Goal: Book appointment/travel/reservation

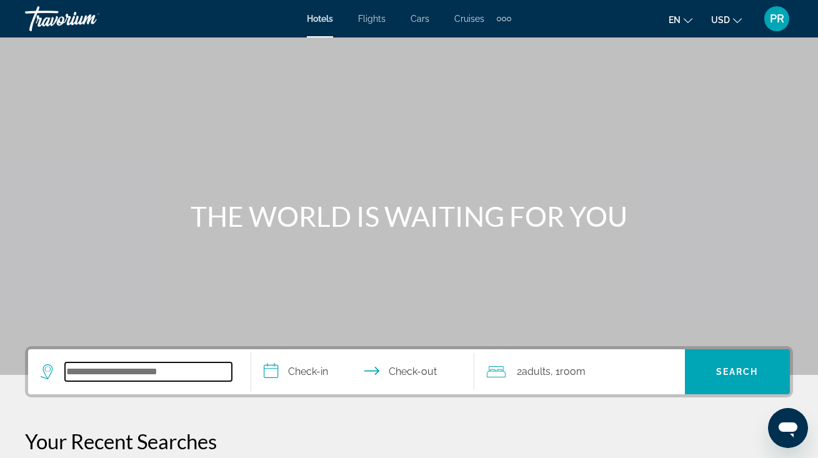
click at [80, 367] on input "Search widget" at bounding box center [148, 371] width 167 height 19
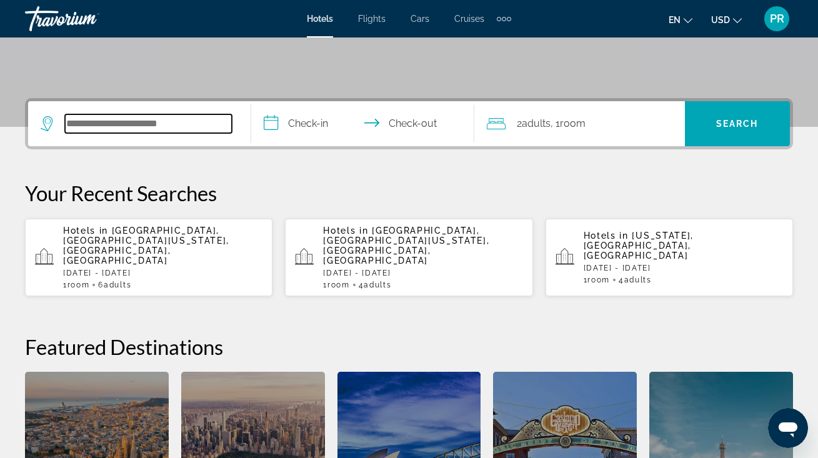
scroll to position [305, 0]
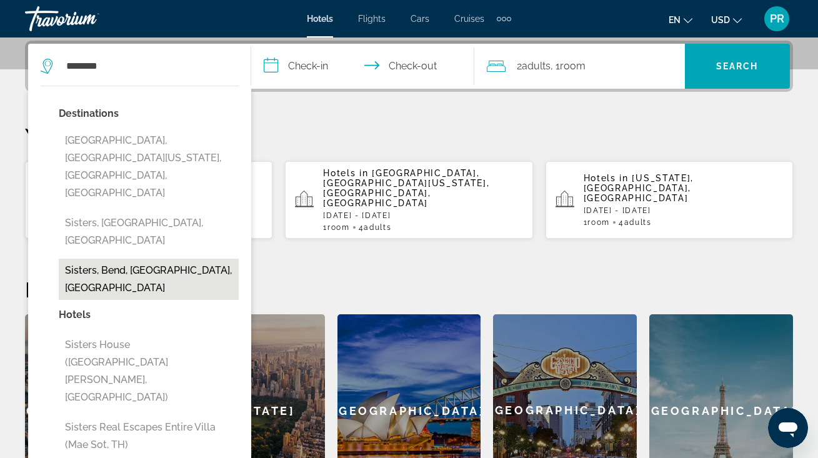
click at [169, 259] on button "Sisters, Bend, [GEOGRAPHIC_DATA], [GEOGRAPHIC_DATA]" at bounding box center [149, 279] width 180 height 41
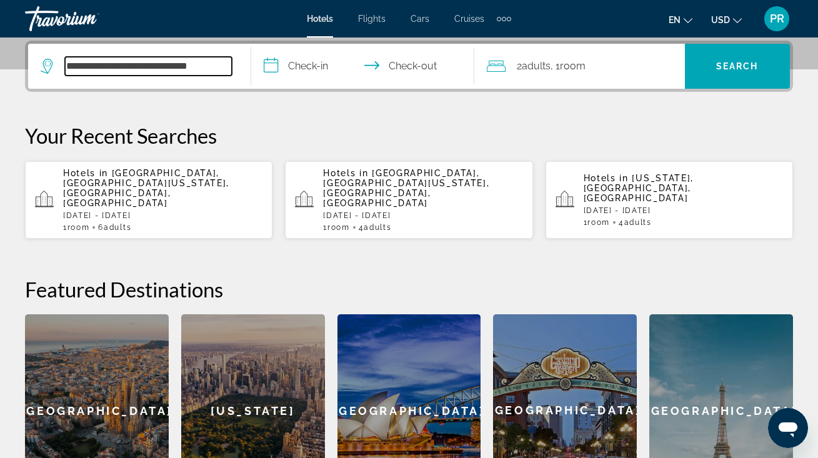
click at [192, 69] on input "**********" at bounding box center [148, 66] width 167 height 19
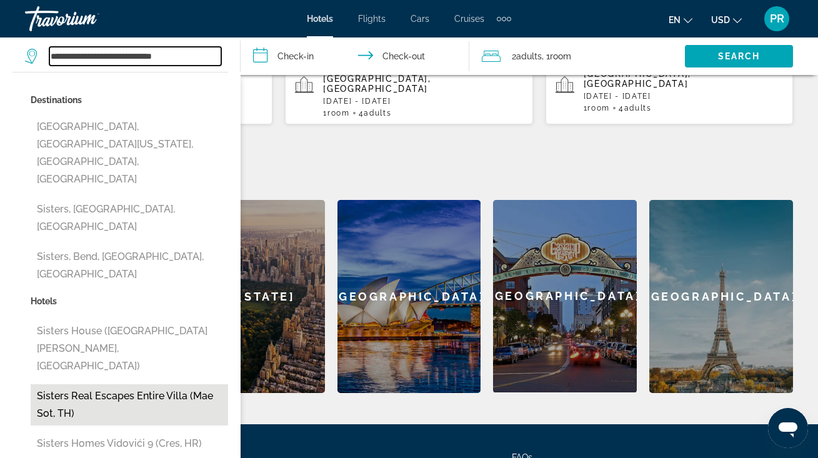
scroll to position [419, 0]
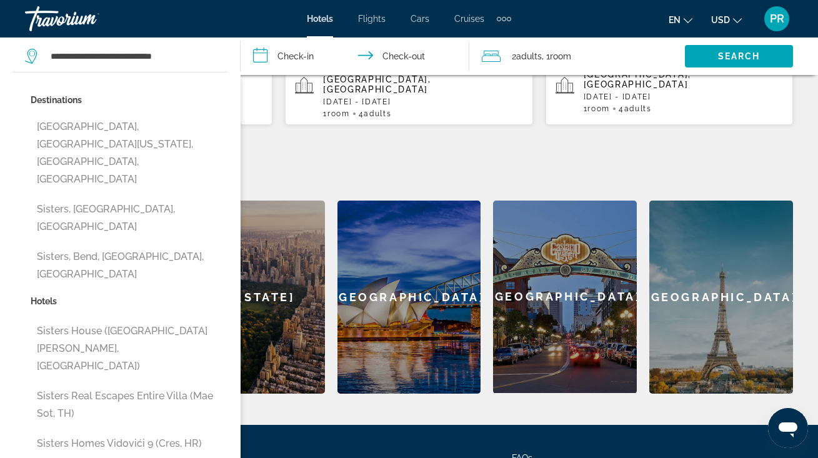
type input "**********"
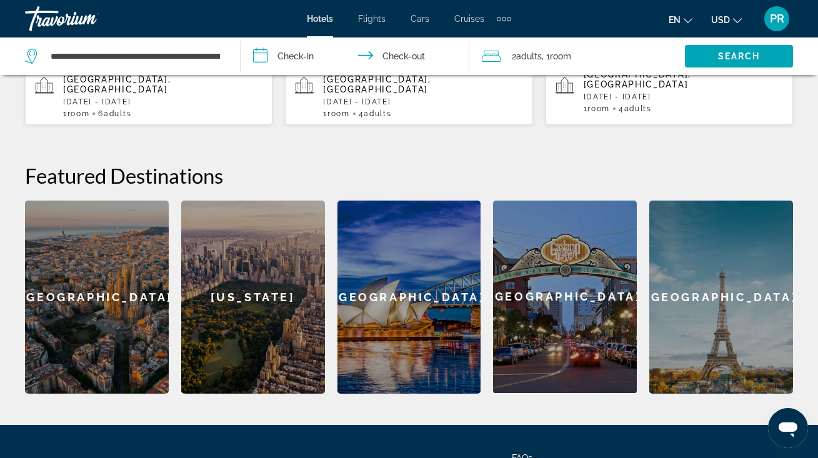
click at [523, 53] on span "Adults" at bounding box center [529, 56] width 26 height 10
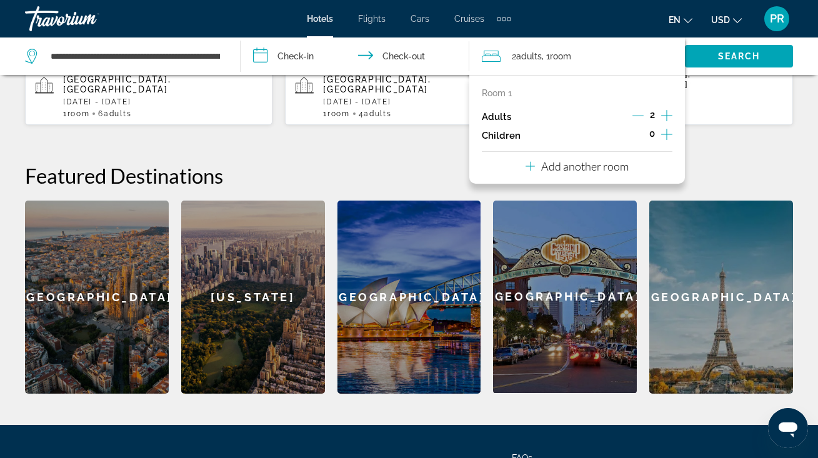
click at [660, 114] on div "2" at bounding box center [652, 116] width 40 height 19
click at [663, 114] on icon "Increment adults" at bounding box center [666, 115] width 11 height 15
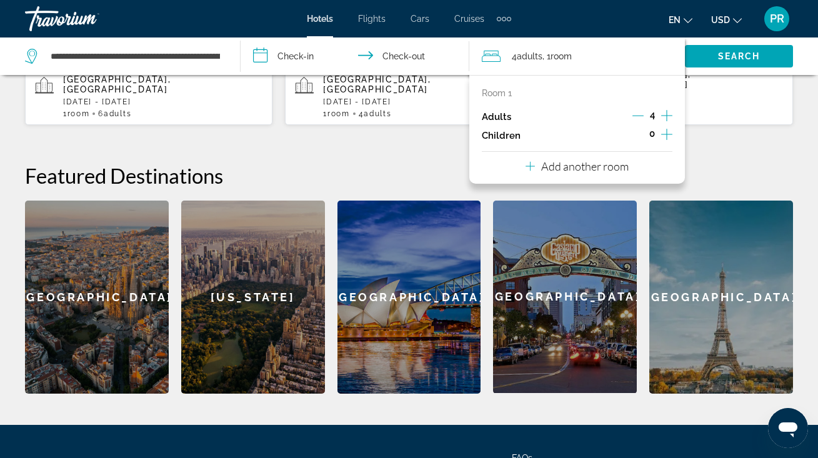
click at [663, 114] on icon "Increment adults" at bounding box center [666, 115] width 11 height 15
drag, startPoint x: 715, startPoint y: 53, endPoint x: 457, endPoint y: 222, distance: 309.1
click at [455, 223] on div "**********" at bounding box center [409, 160] width 818 height 467
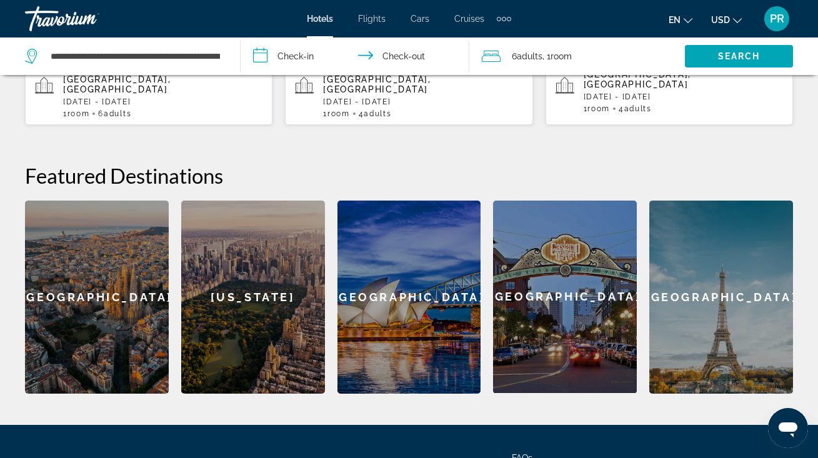
click at [303, 51] on input "**********" at bounding box center [357, 57] width 233 height 41
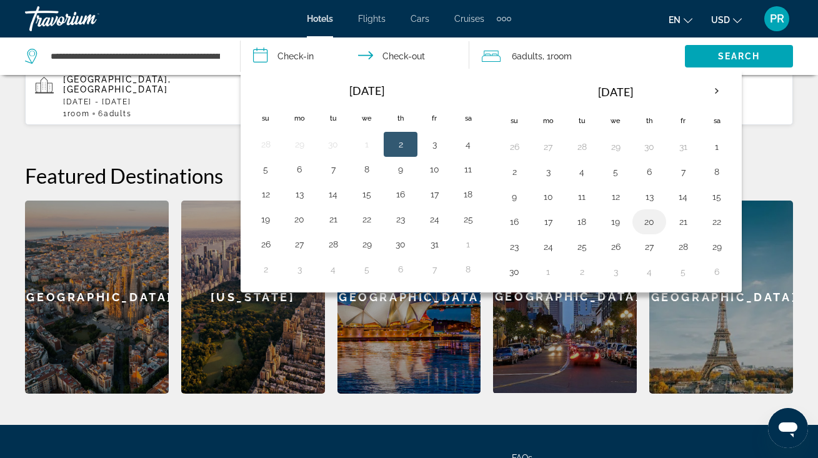
click at [657, 218] on button "20" at bounding box center [649, 221] width 20 height 17
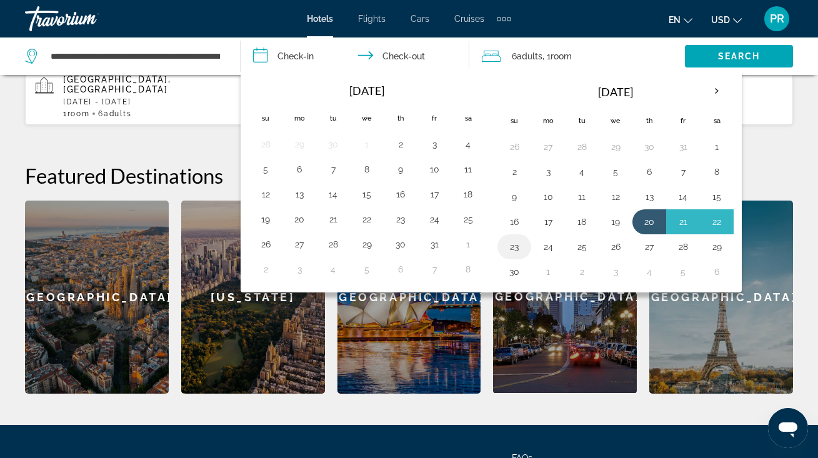
click at [517, 243] on button "23" at bounding box center [514, 246] width 20 height 17
type input "**********"
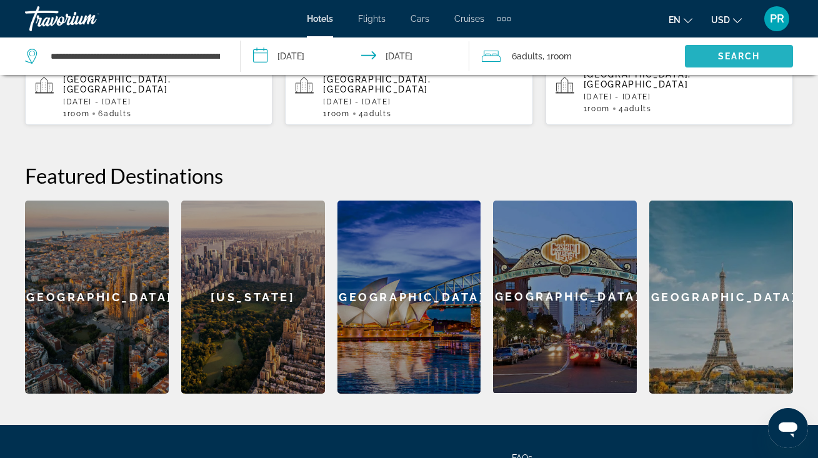
click at [735, 54] on span "Search" at bounding box center [739, 56] width 42 height 10
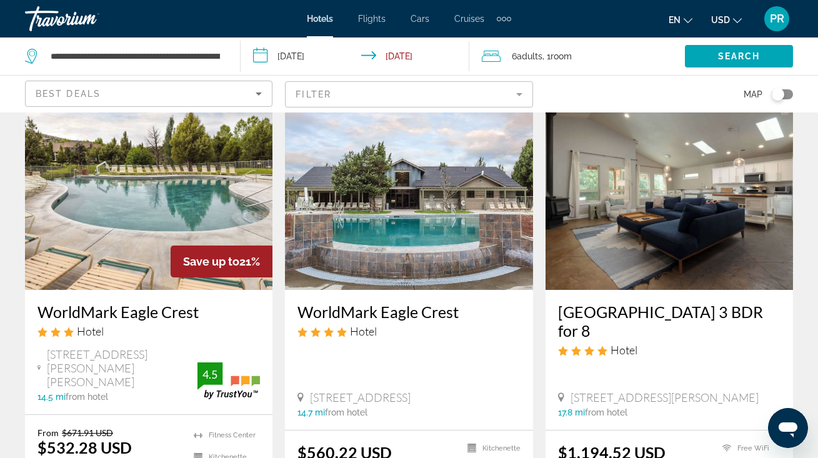
scroll to position [544, 0]
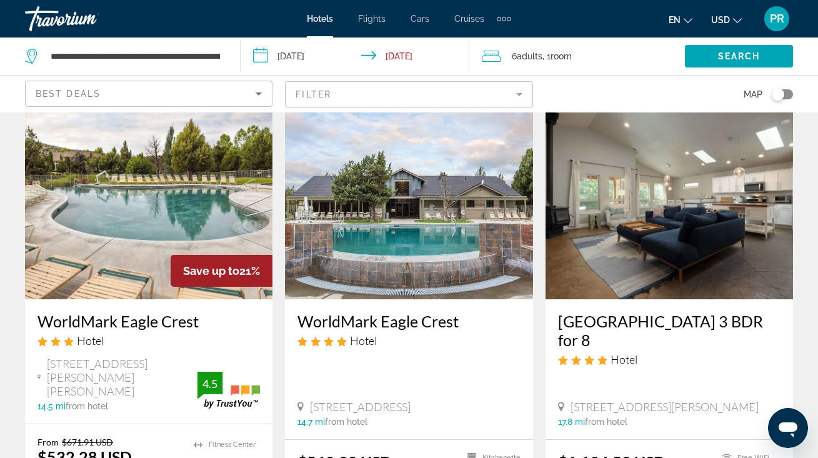
click at [685, 212] on img "Main content" at bounding box center [668, 199] width 247 height 200
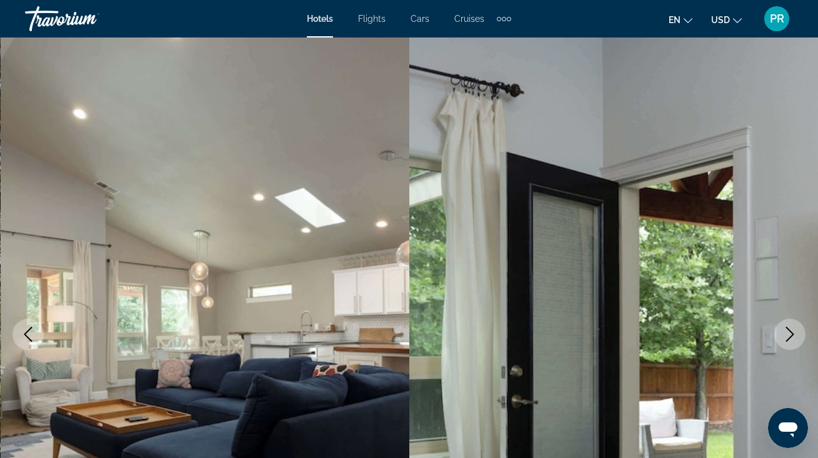
click at [792, 334] on icon "Next image" at bounding box center [790, 334] width 8 height 15
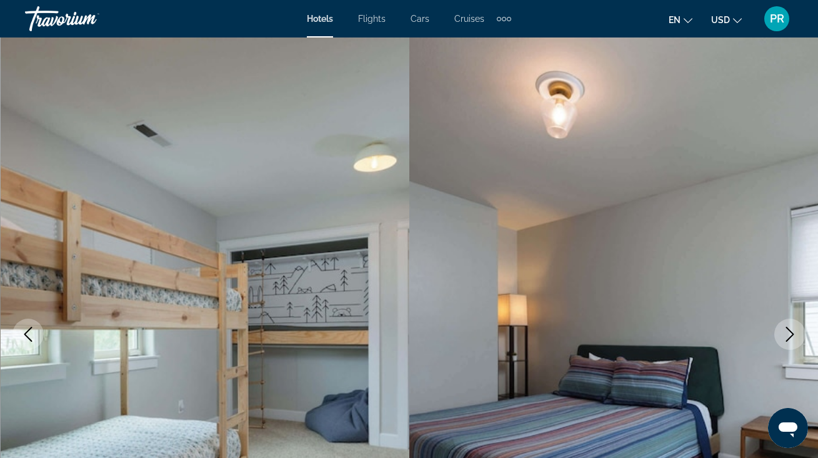
click at [792, 334] on icon "Next image" at bounding box center [790, 334] width 8 height 15
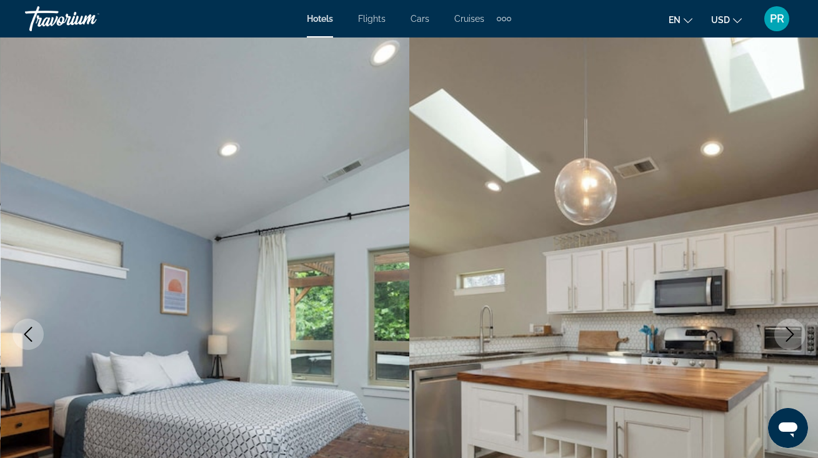
click at [792, 334] on icon "Next image" at bounding box center [790, 334] width 8 height 15
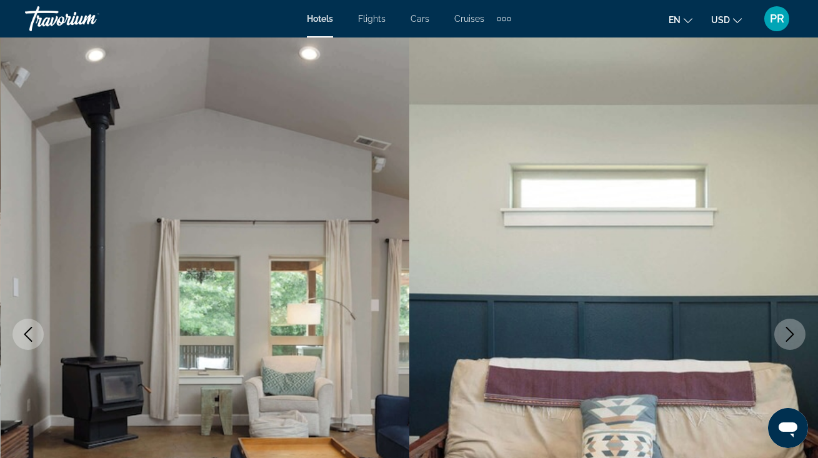
click at [792, 334] on icon "Next image" at bounding box center [790, 334] width 8 height 15
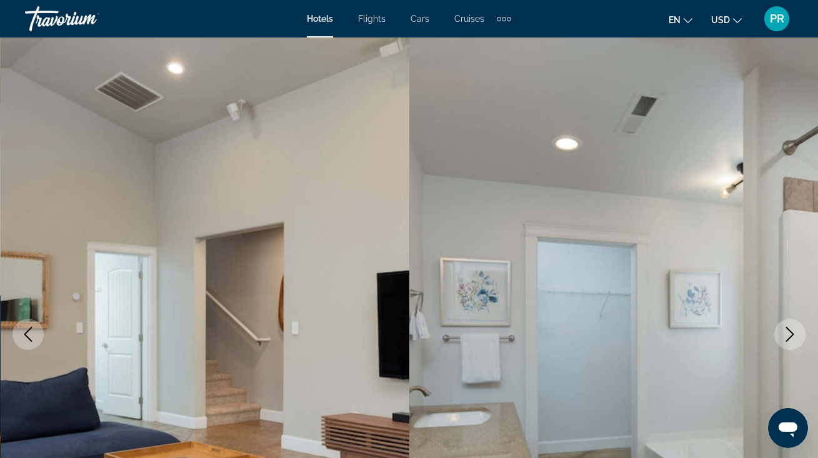
click at [792, 334] on icon "Next image" at bounding box center [790, 334] width 8 height 15
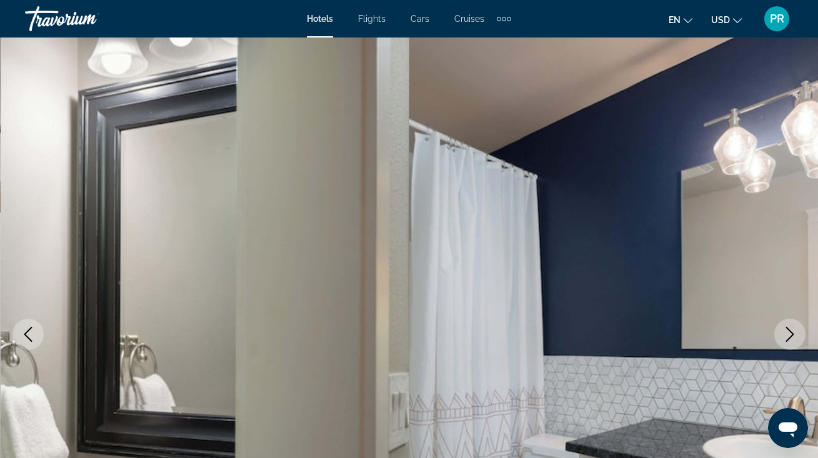
click at [792, 334] on icon "Next image" at bounding box center [790, 334] width 8 height 15
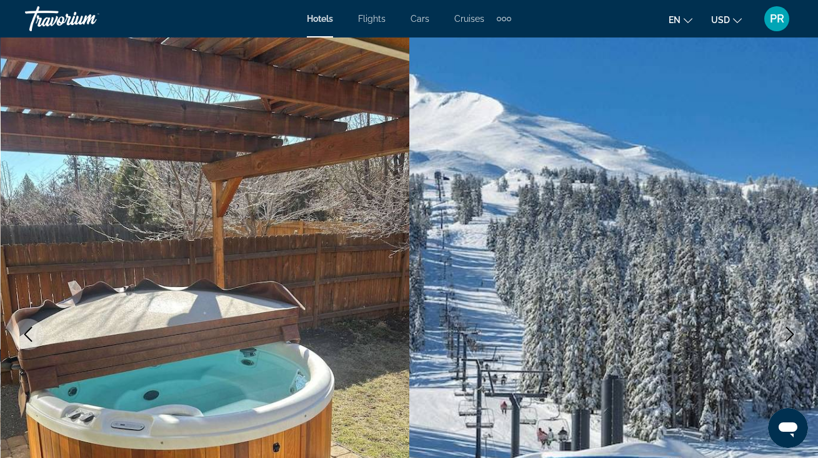
click at [792, 334] on icon "Next image" at bounding box center [790, 334] width 8 height 15
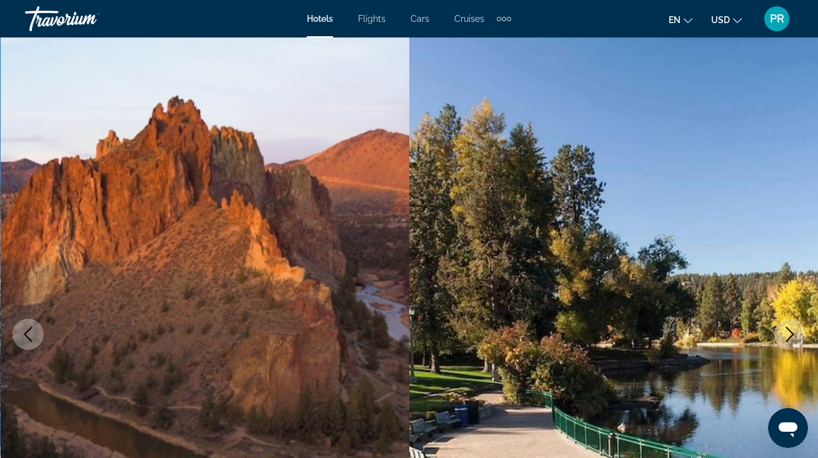
click at [792, 334] on icon "Next image" at bounding box center [790, 334] width 8 height 15
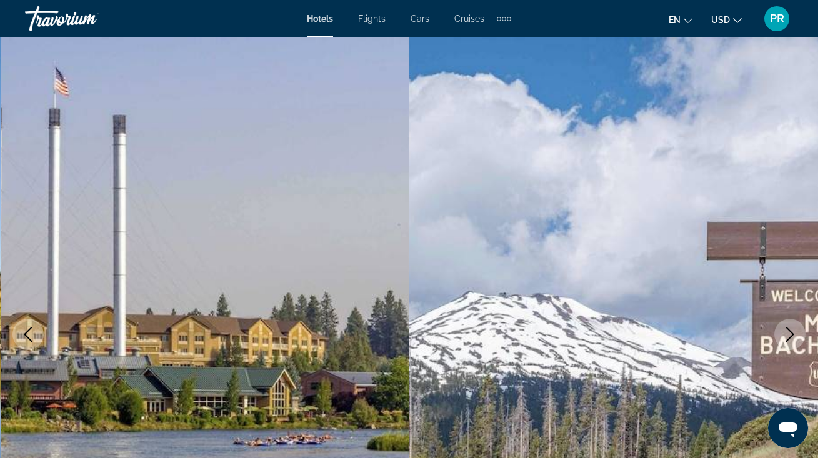
click at [792, 334] on icon "Next image" at bounding box center [790, 334] width 8 height 15
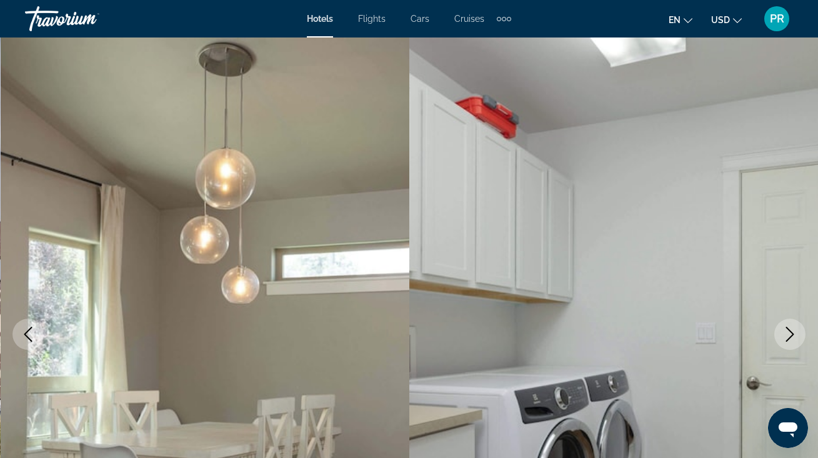
click at [792, 334] on icon "Next image" at bounding box center [790, 334] width 8 height 15
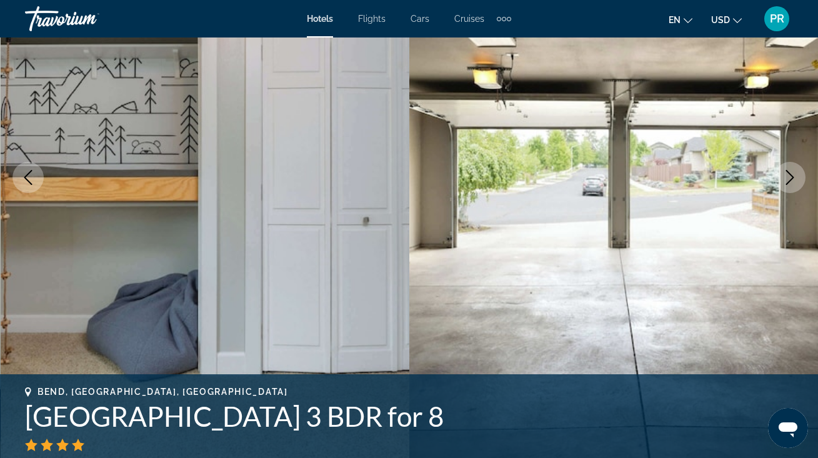
scroll to position [156, 0]
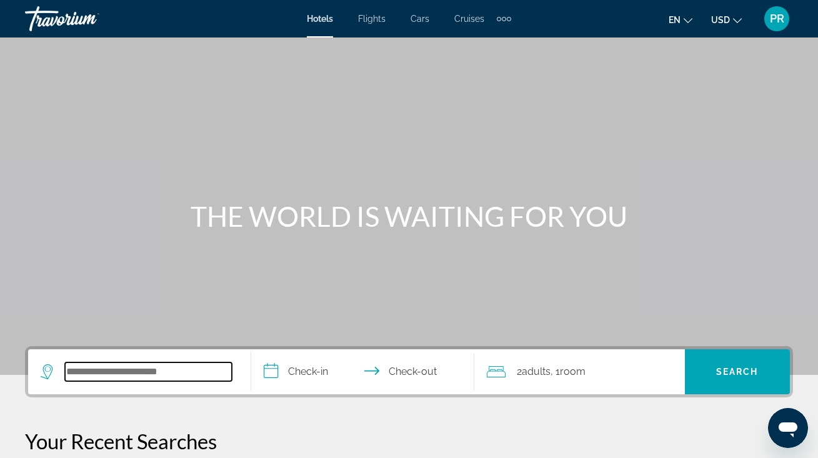
click at [97, 369] on input "Search widget" at bounding box center [148, 371] width 167 height 19
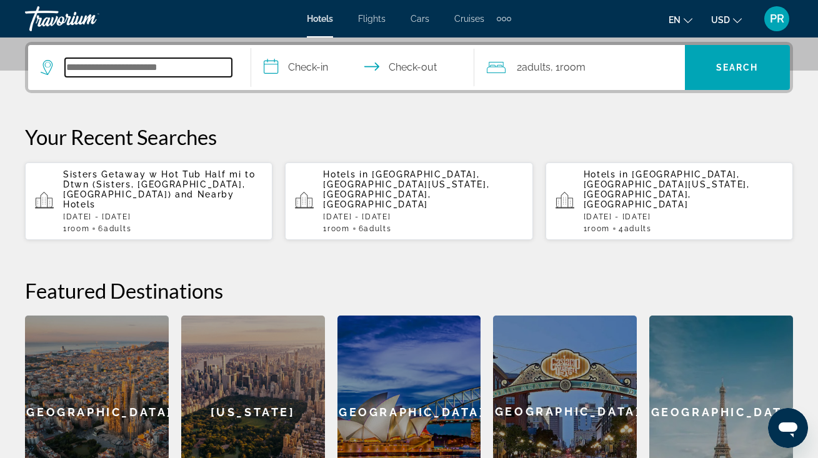
scroll to position [305, 0]
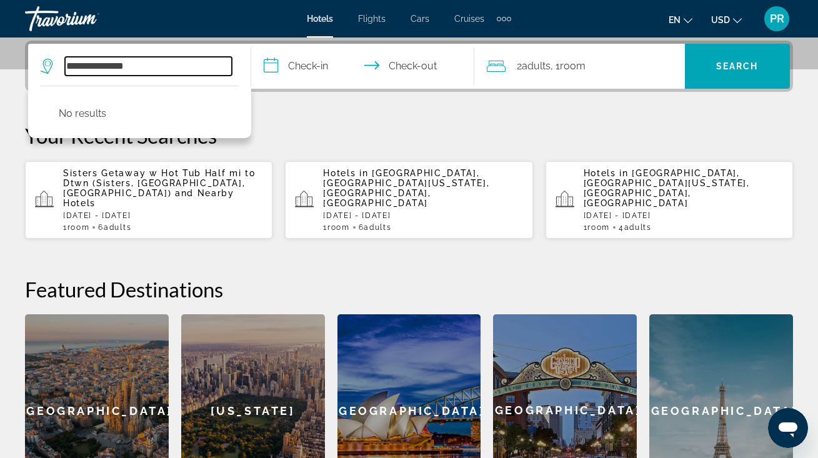
type input "**********"
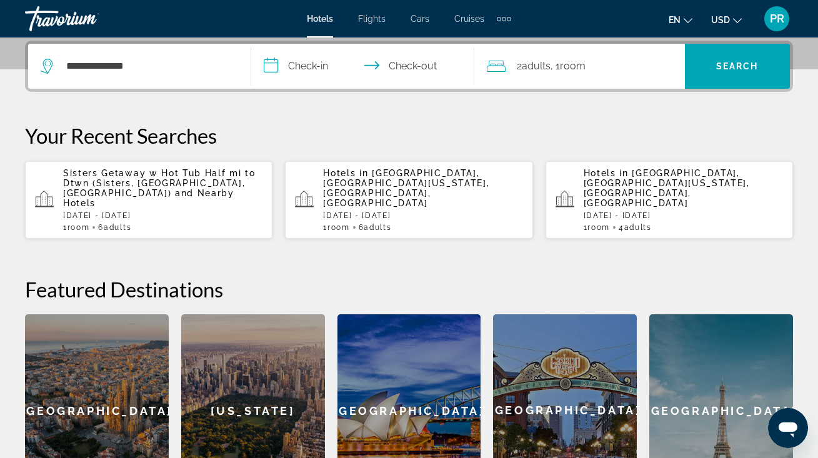
drag, startPoint x: 144, startPoint y: 59, endPoint x: 291, endPoint y: 71, distance: 147.3
click at [291, 71] on input "**********" at bounding box center [365, 68] width 228 height 49
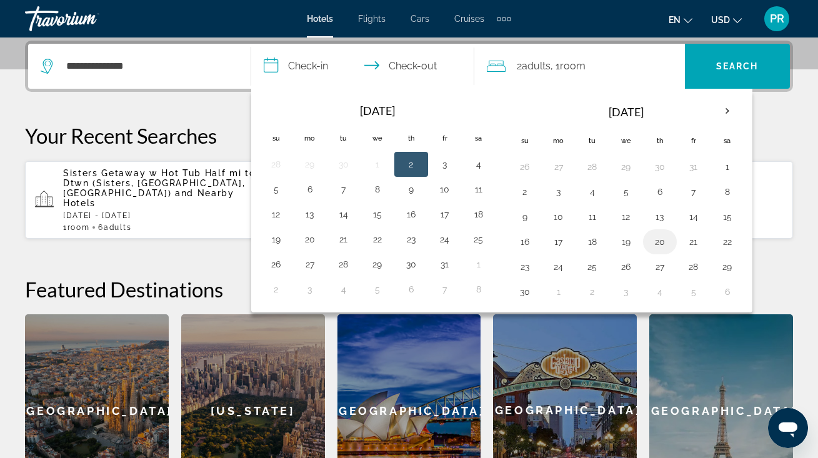
click at [665, 243] on button "20" at bounding box center [660, 241] width 20 height 17
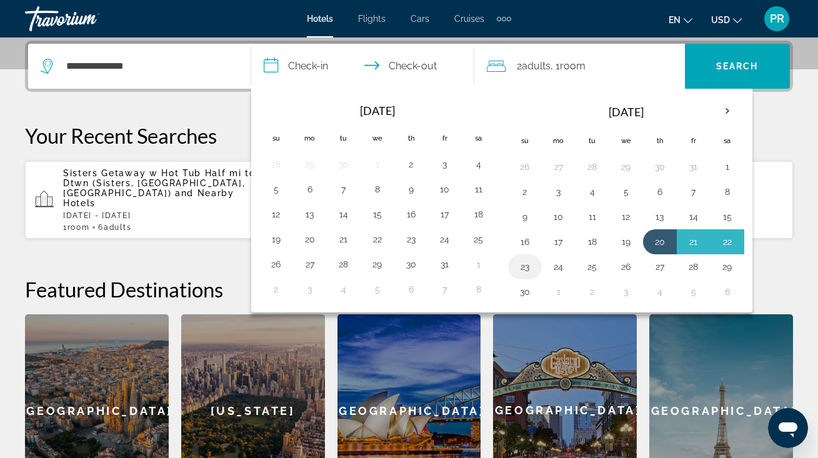
click at [534, 265] on button "23" at bounding box center [525, 266] width 20 height 17
type input "**********"
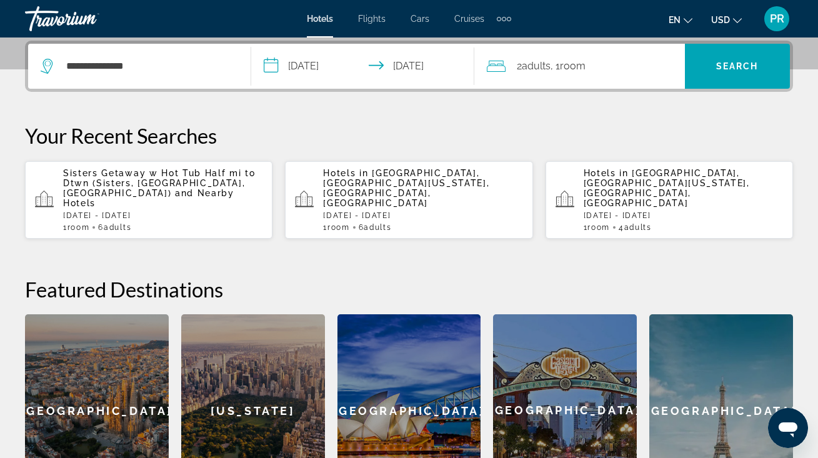
click at [615, 77] on div "2 Adult Adults , 1 Room rooms" at bounding box center [586, 66] width 198 height 45
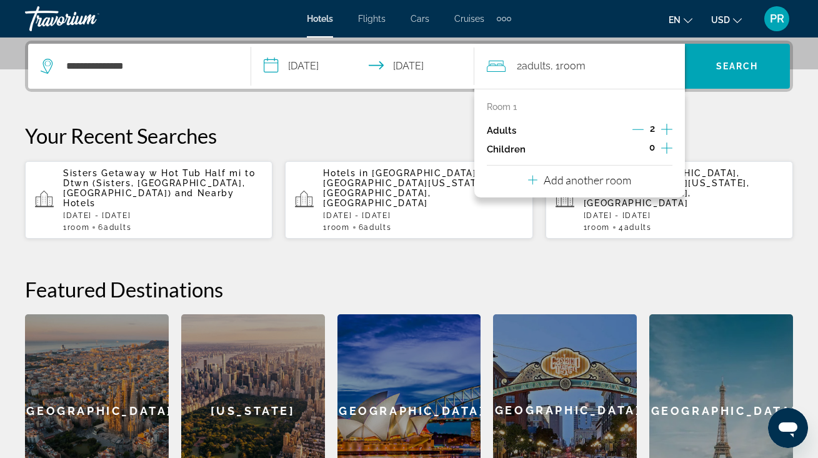
click at [667, 127] on icon "Increment adults" at bounding box center [666, 129] width 11 height 15
click at [638, 129] on icon "Decrement adults" at bounding box center [637, 129] width 11 height 11
click at [669, 126] on icon "Increment adults" at bounding box center [666, 129] width 11 height 15
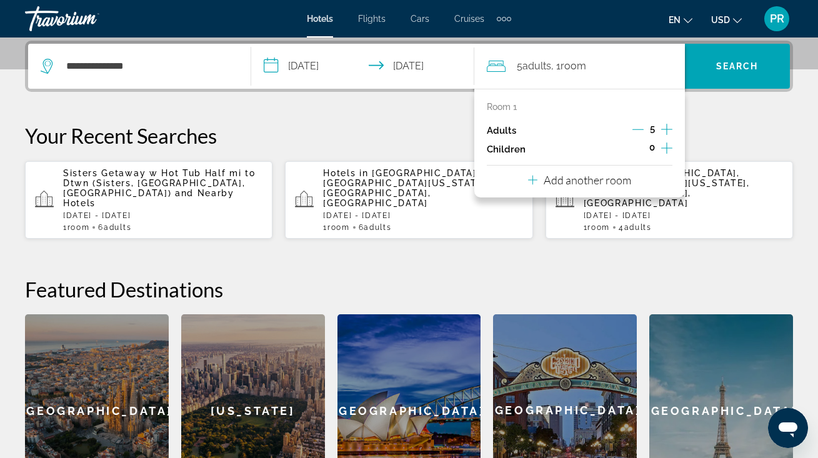
click at [669, 126] on icon "Increment adults" at bounding box center [666, 129] width 11 height 15
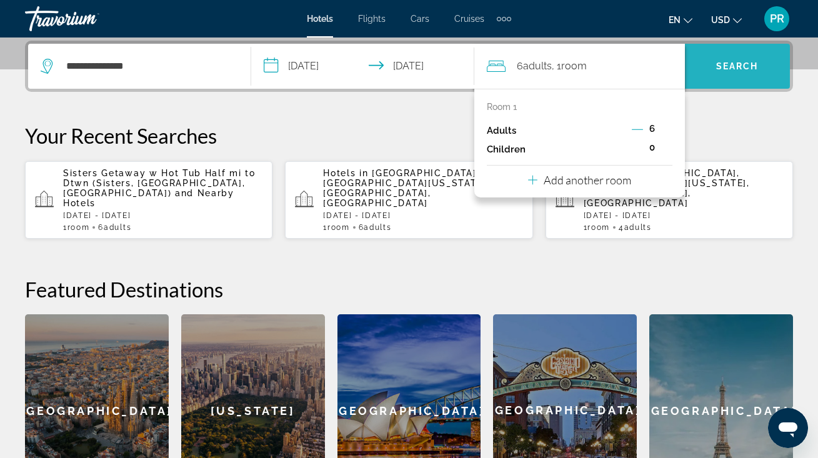
click at [735, 69] on span "Search" at bounding box center [737, 66] width 42 height 10
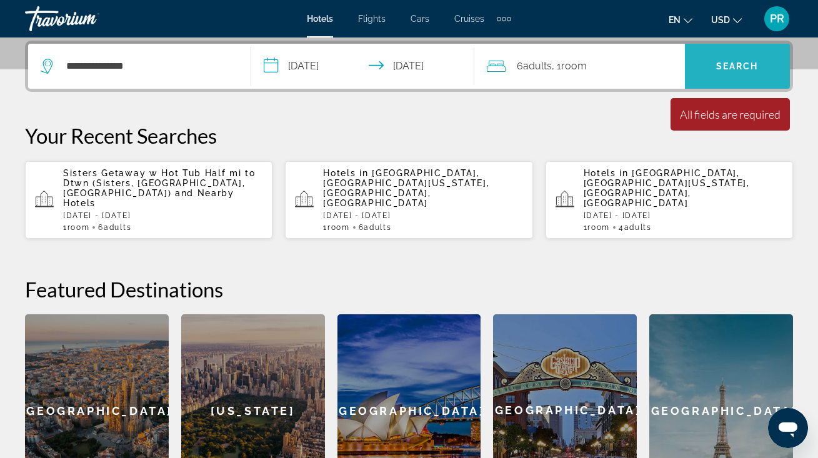
click at [732, 61] on span "Search" at bounding box center [737, 66] width 42 height 10
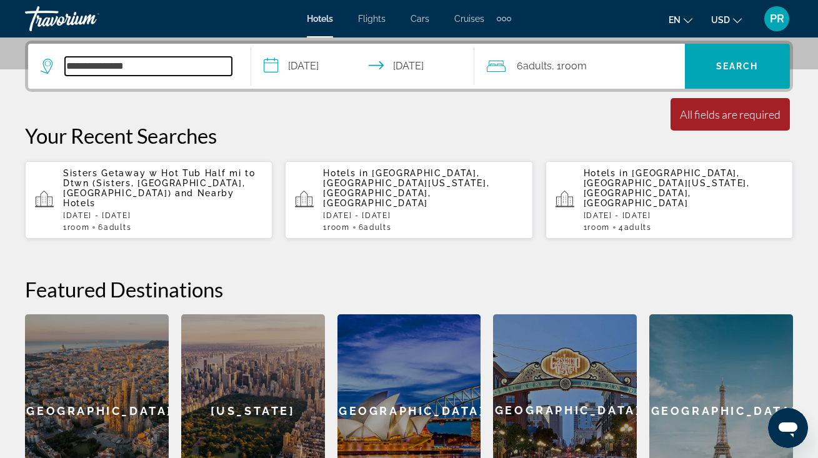
click at [92, 74] on input "**********" at bounding box center [148, 66] width 167 height 19
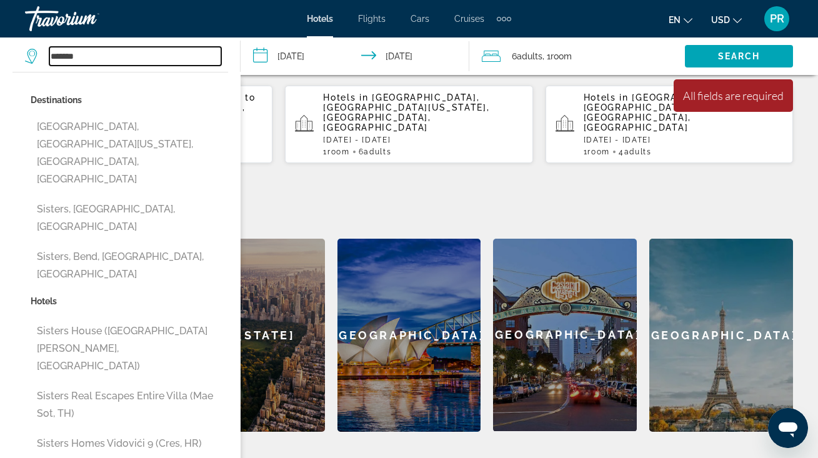
scroll to position [383, 0]
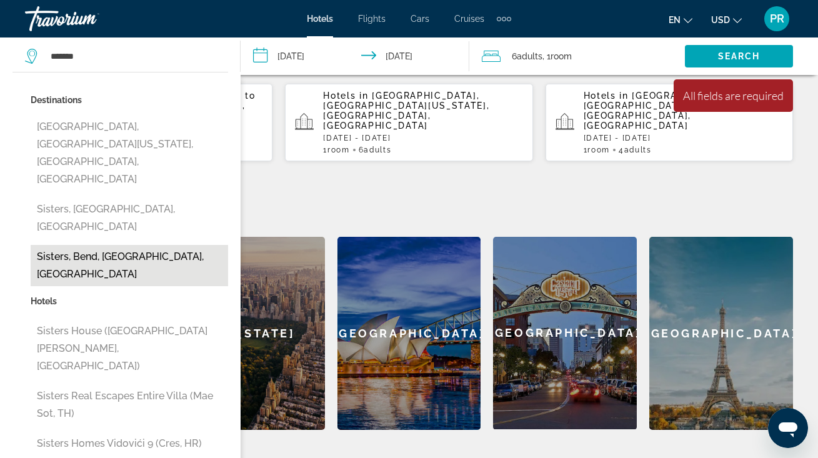
click at [139, 245] on button "Sisters, Bend, [GEOGRAPHIC_DATA], [GEOGRAPHIC_DATA]" at bounding box center [129, 265] width 197 height 41
type input "**********"
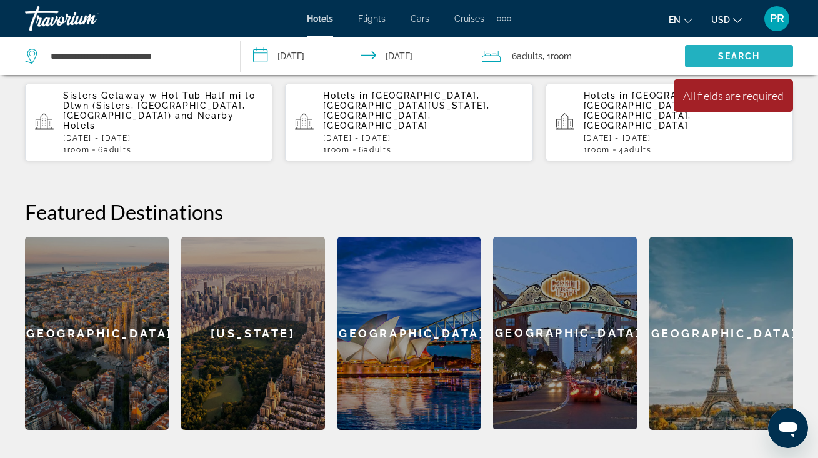
click at [710, 51] on span "Search widget" at bounding box center [739, 56] width 108 height 30
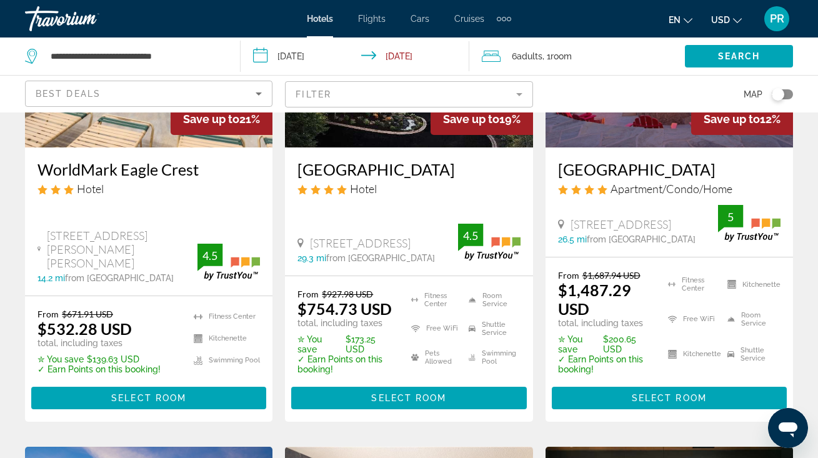
scroll to position [210, 0]
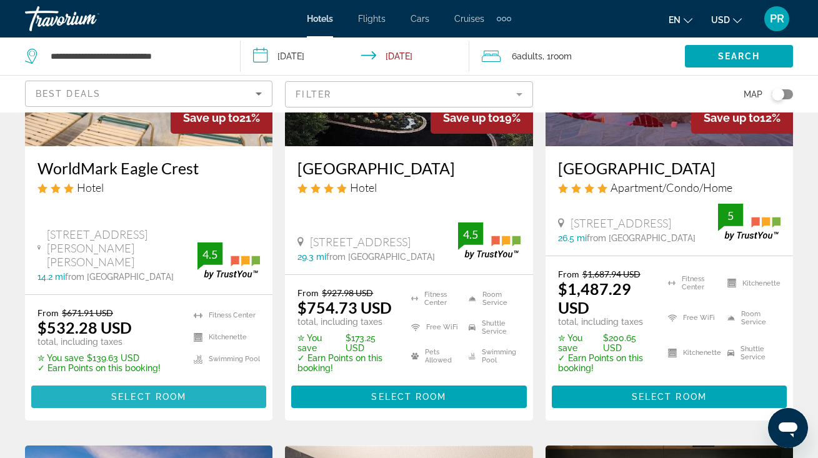
click at [189, 391] on span "Main content" at bounding box center [148, 397] width 235 height 30
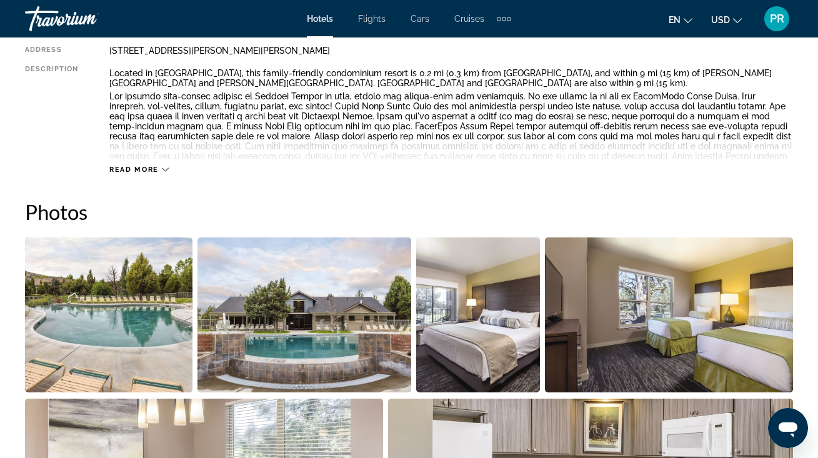
scroll to position [704, 0]
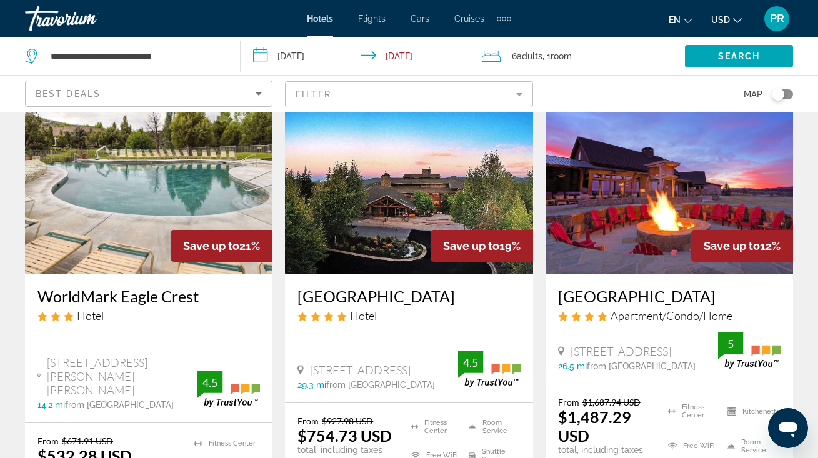
scroll to position [84, 0]
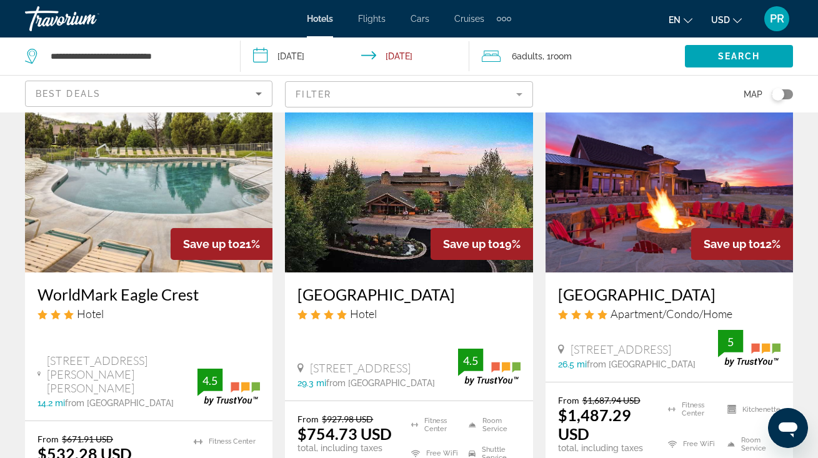
click at [359, 207] on img "Main content" at bounding box center [408, 172] width 247 height 200
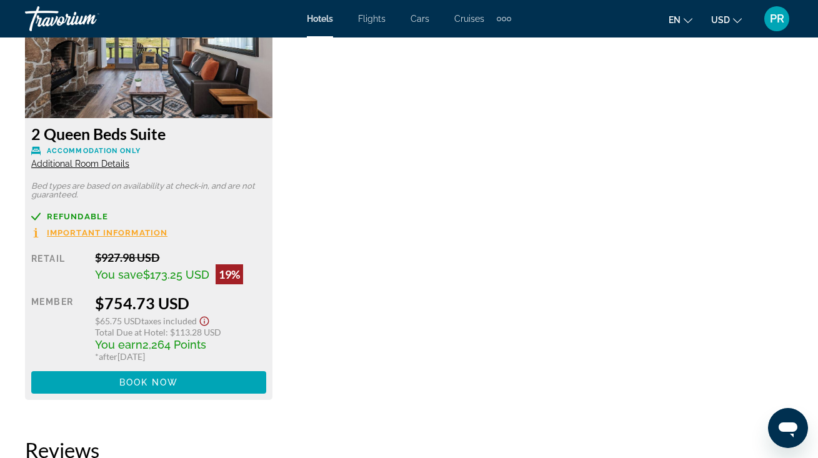
scroll to position [2025, 0]
click at [94, 164] on span "Additional Room Details" at bounding box center [80, 164] width 98 height 10
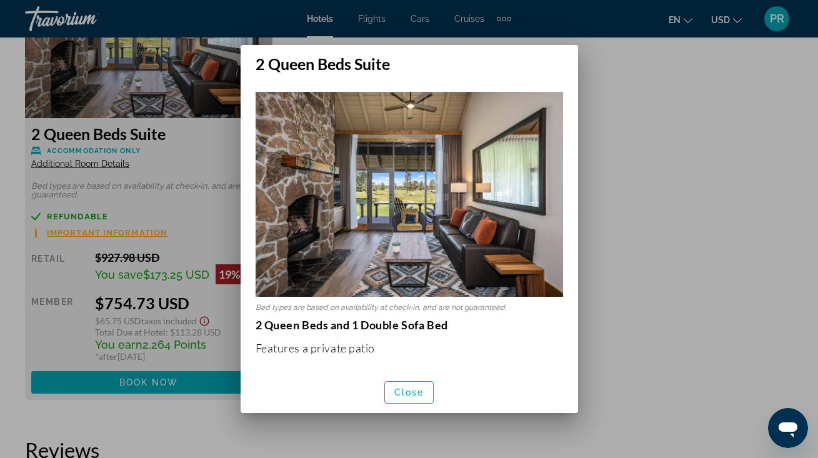
click at [655, 167] on div at bounding box center [409, 229] width 818 height 458
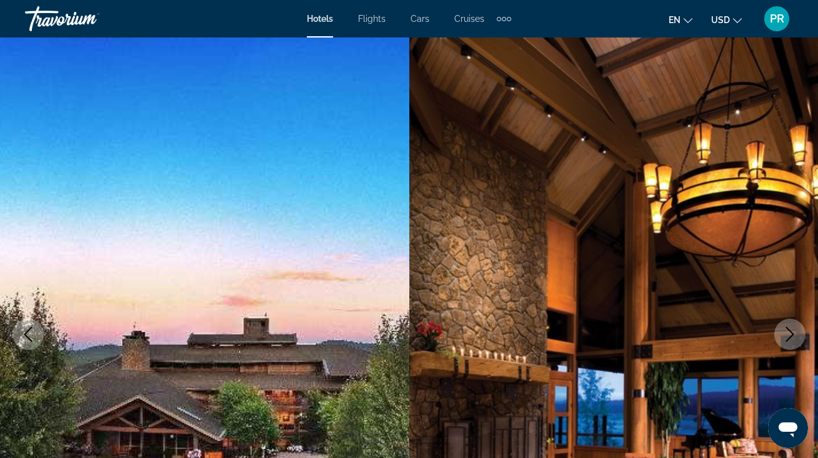
scroll to position [2025, 0]
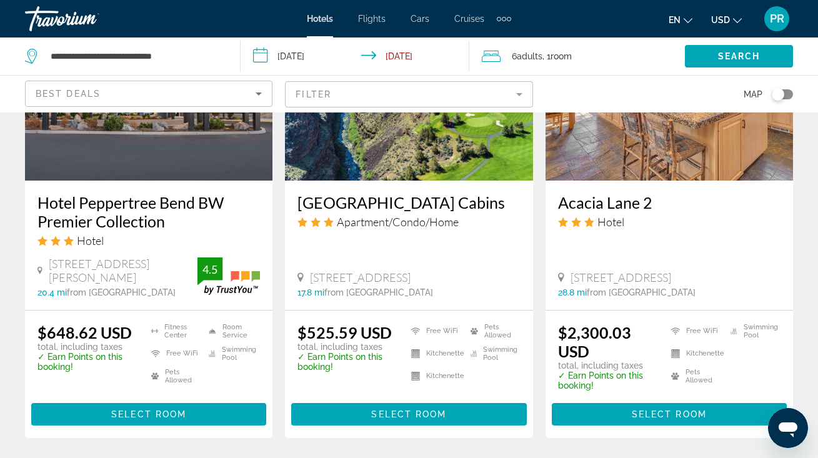
scroll to position [1634, 0]
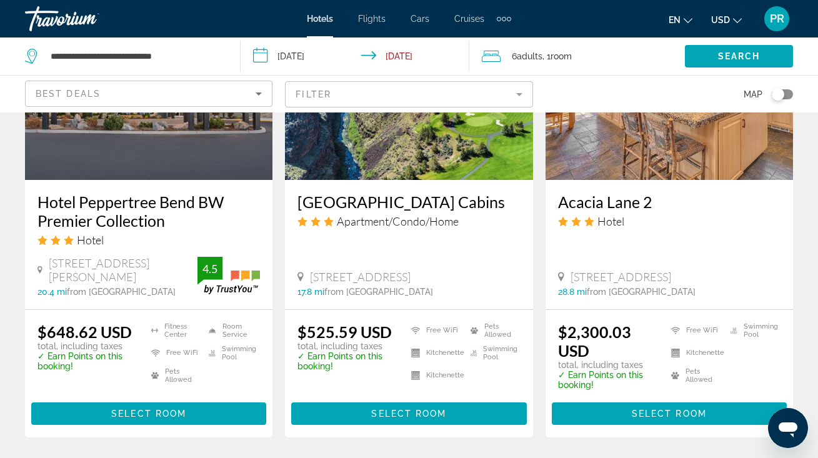
click at [431, 192] on h3 "[GEOGRAPHIC_DATA] Cabins" at bounding box center [408, 201] width 222 height 19
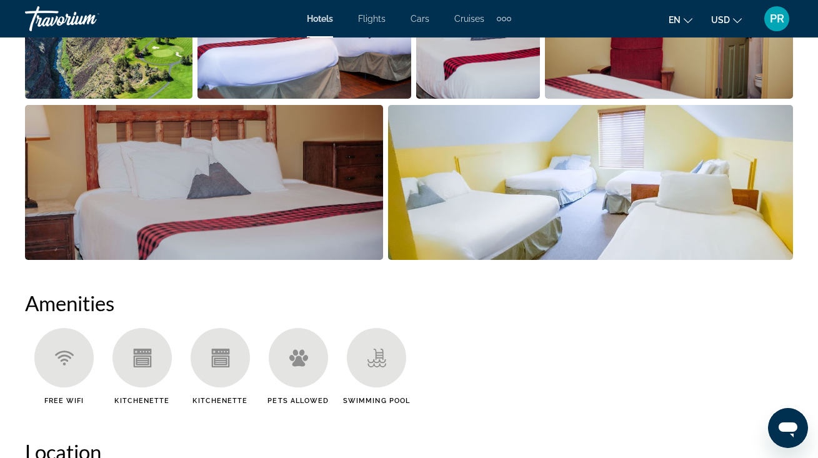
scroll to position [919, 0]
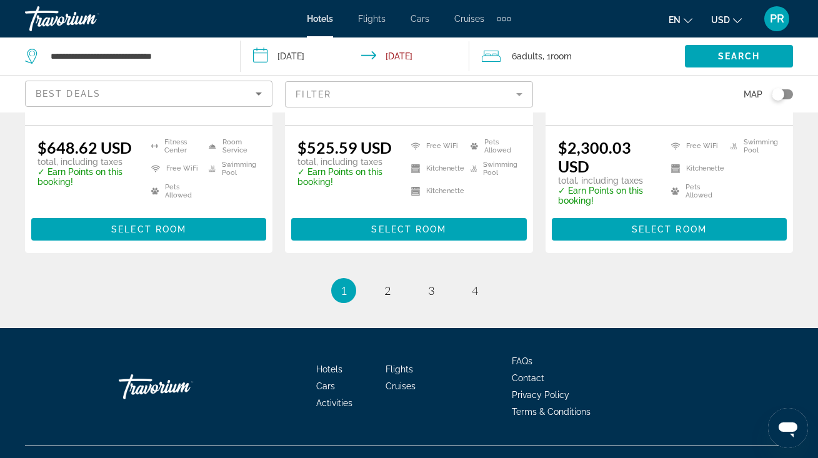
scroll to position [1817, 0]
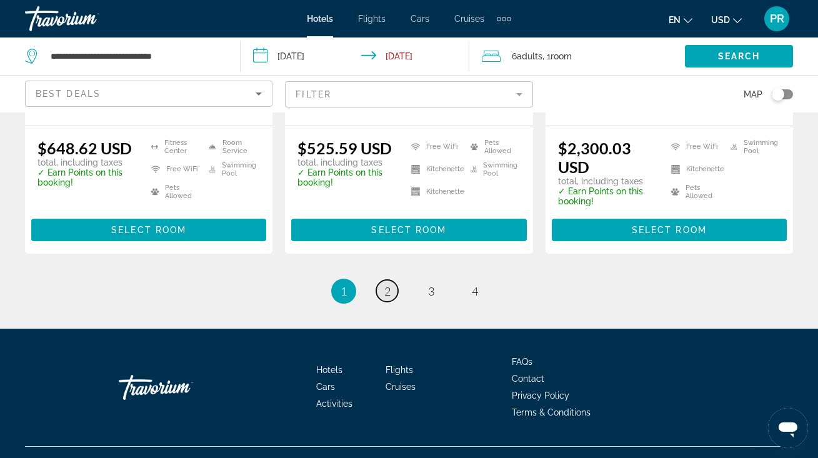
click at [385, 284] on span "2" at bounding box center [387, 291] width 6 height 14
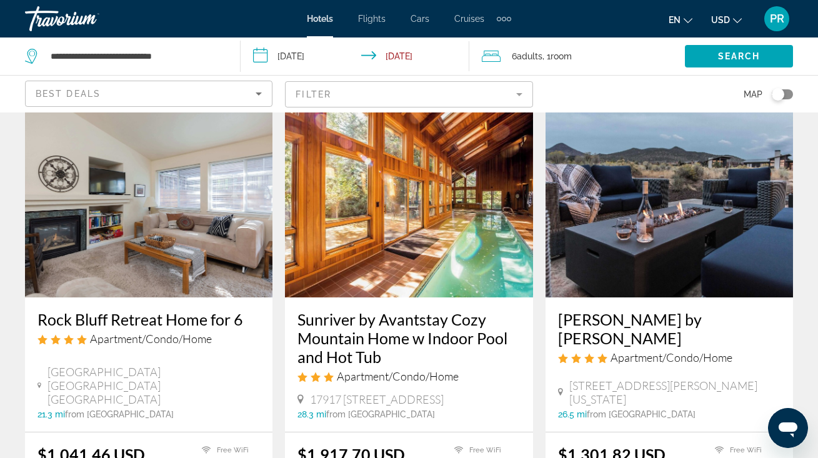
scroll to position [1529, 0]
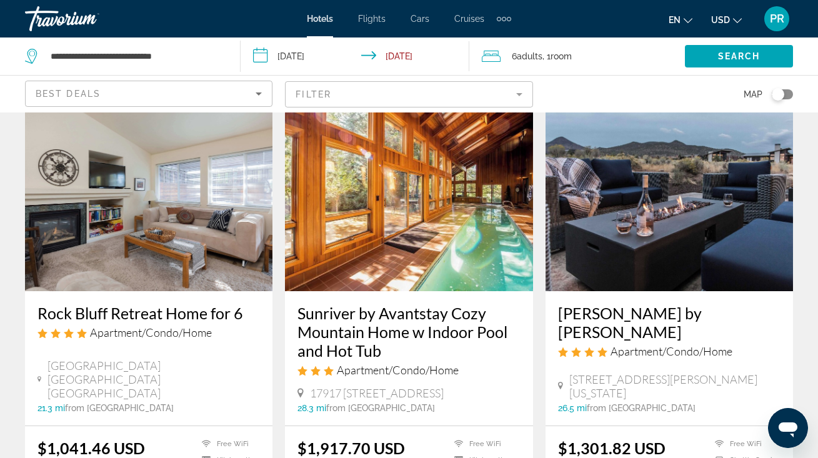
click at [142, 304] on h3 "Rock Bluff Retreat Home for 6" at bounding box center [148, 313] width 222 height 19
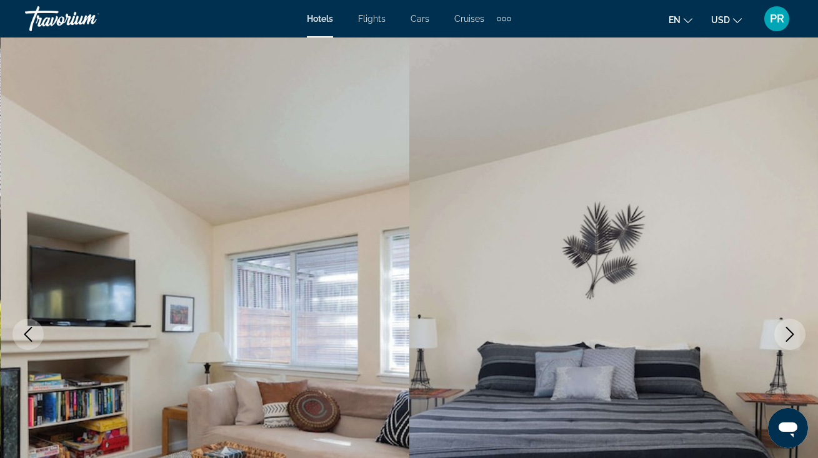
click at [793, 337] on icon "Next image" at bounding box center [789, 334] width 15 height 15
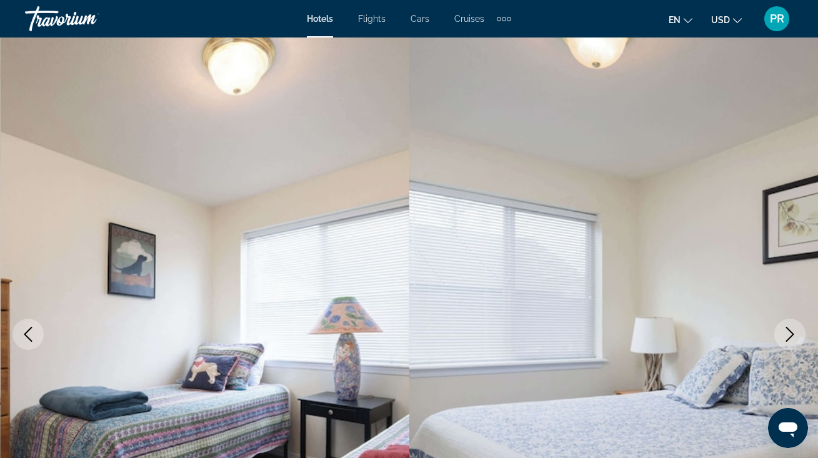
click at [793, 337] on icon "Next image" at bounding box center [789, 334] width 15 height 15
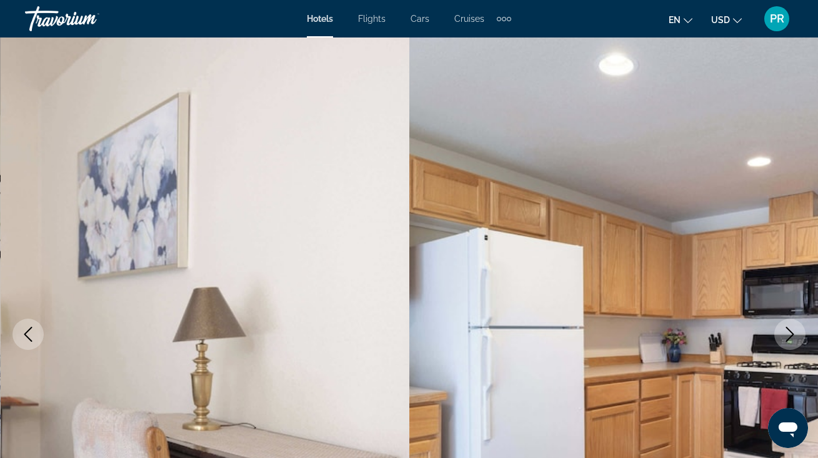
click at [793, 337] on icon "Next image" at bounding box center [789, 334] width 15 height 15
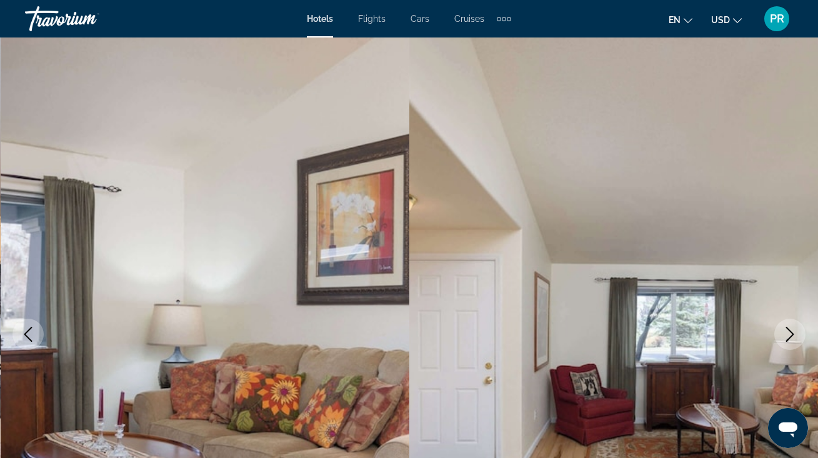
click at [793, 337] on icon "Next image" at bounding box center [789, 334] width 15 height 15
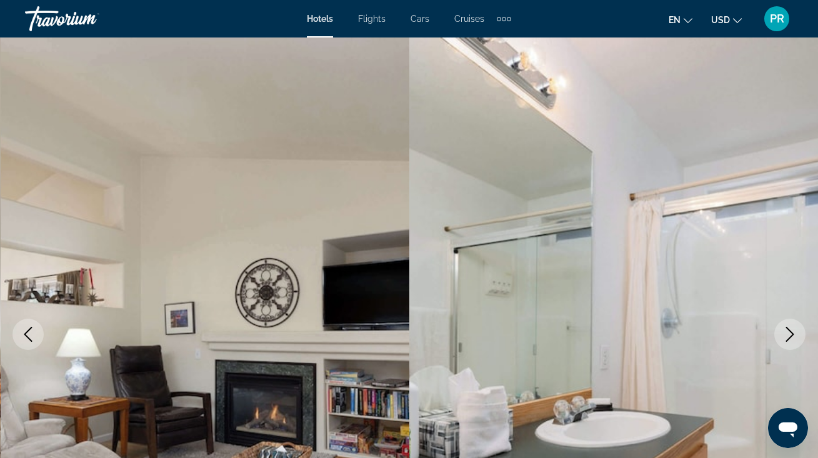
click at [793, 337] on icon "Next image" at bounding box center [789, 334] width 15 height 15
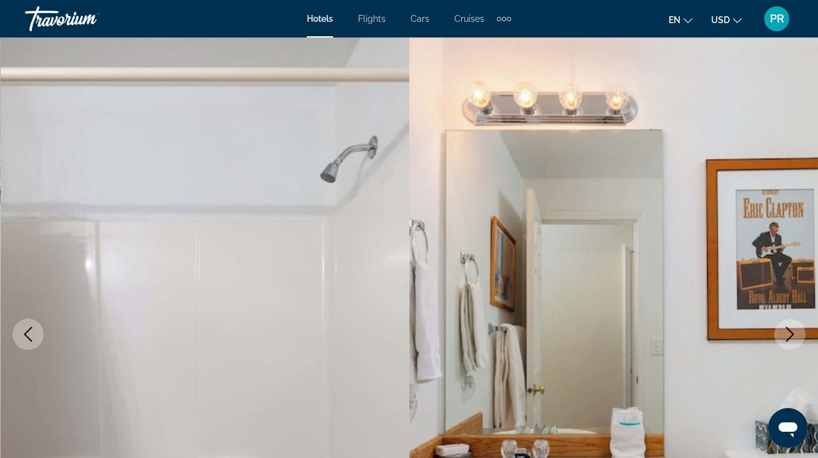
click at [792, 335] on icon "Next image" at bounding box center [790, 334] width 8 height 15
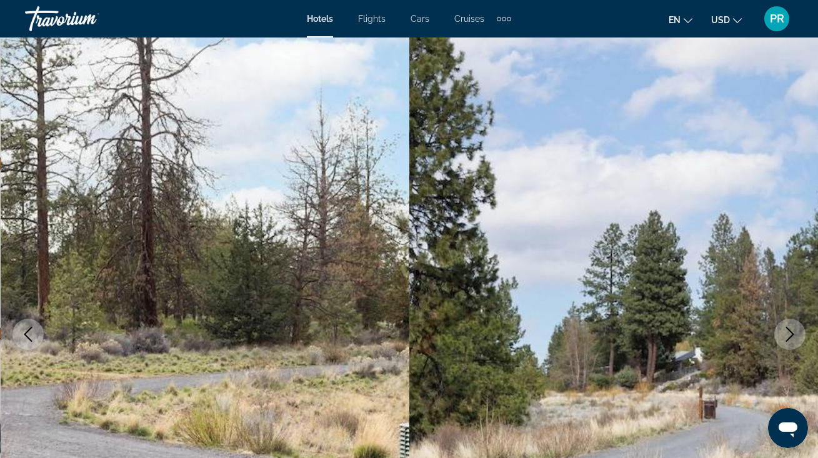
click at [792, 335] on icon "Next image" at bounding box center [790, 334] width 8 height 15
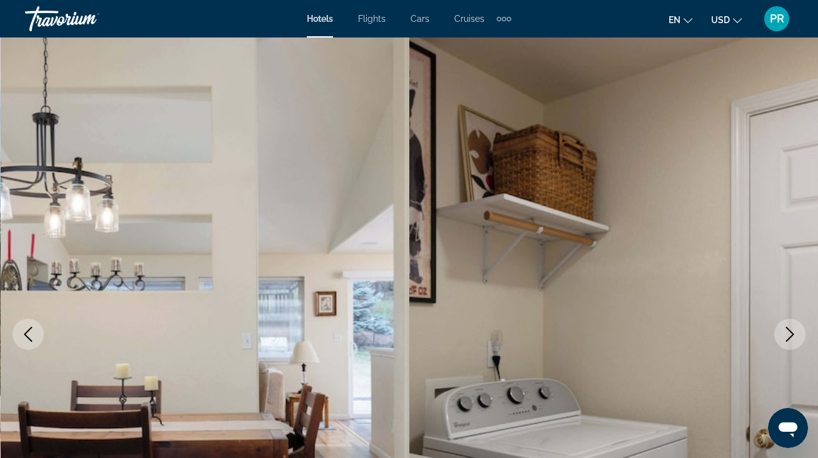
click at [792, 335] on icon "Next image" at bounding box center [790, 334] width 8 height 15
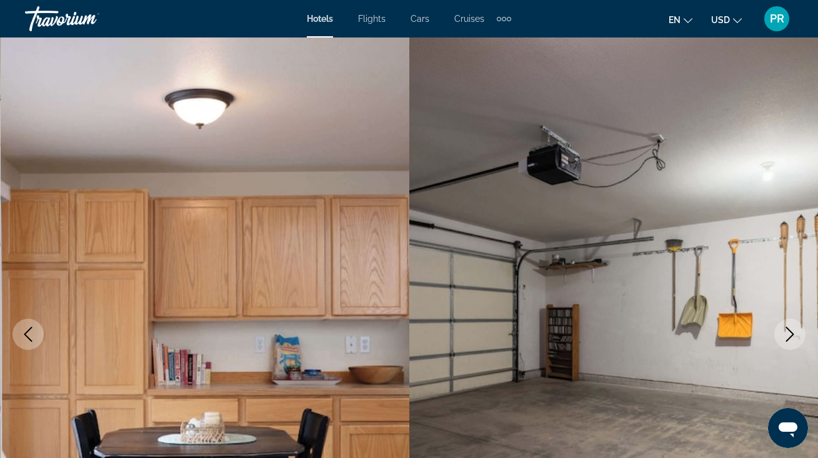
click at [792, 335] on icon "Next image" at bounding box center [790, 334] width 8 height 15
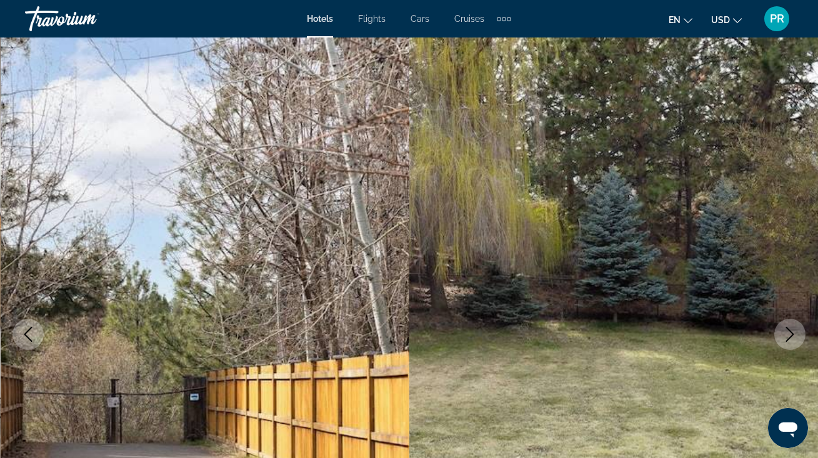
click at [342, 349] on img "Main content" at bounding box center [205, 334] width 409 height 594
click at [782, 337] on icon "Next image" at bounding box center [789, 334] width 15 height 15
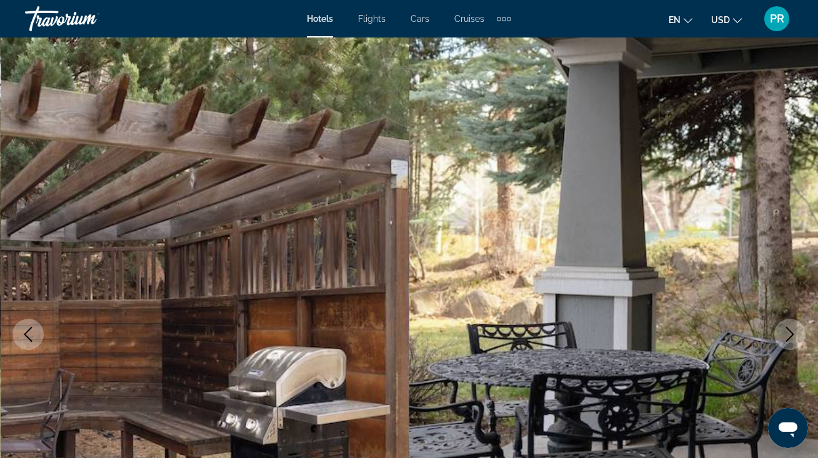
click at [782, 337] on icon "Next image" at bounding box center [789, 334] width 15 height 15
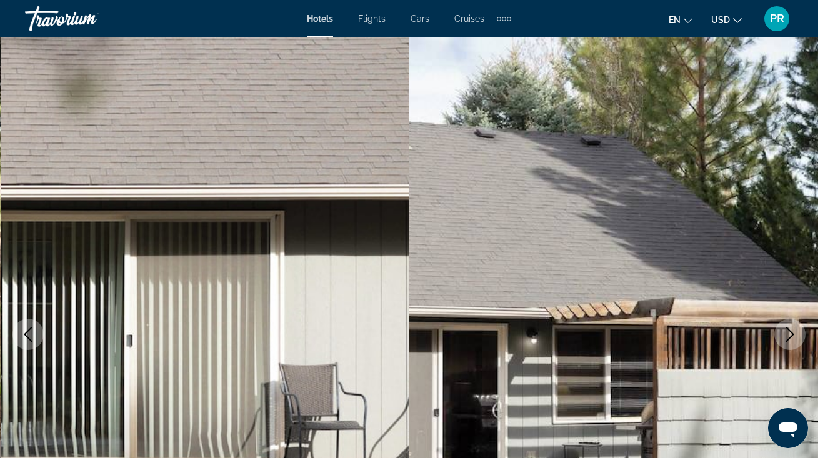
click at [782, 337] on icon "Next image" at bounding box center [789, 334] width 15 height 15
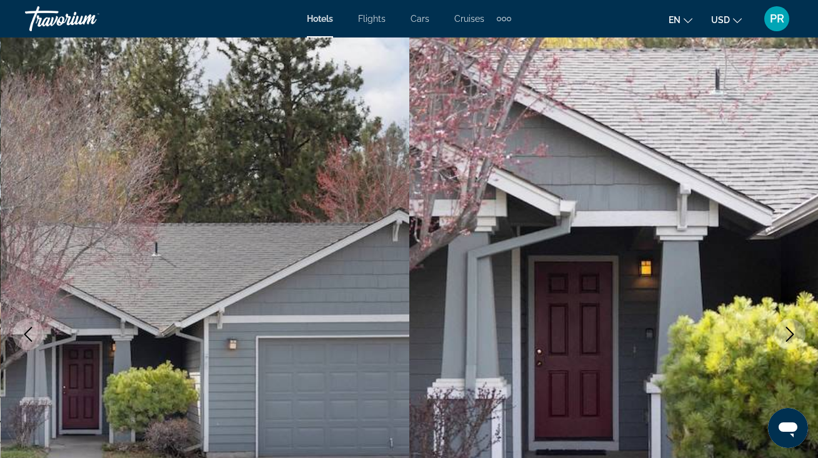
click at [782, 337] on icon "Next image" at bounding box center [789, 334] width 15 height 15
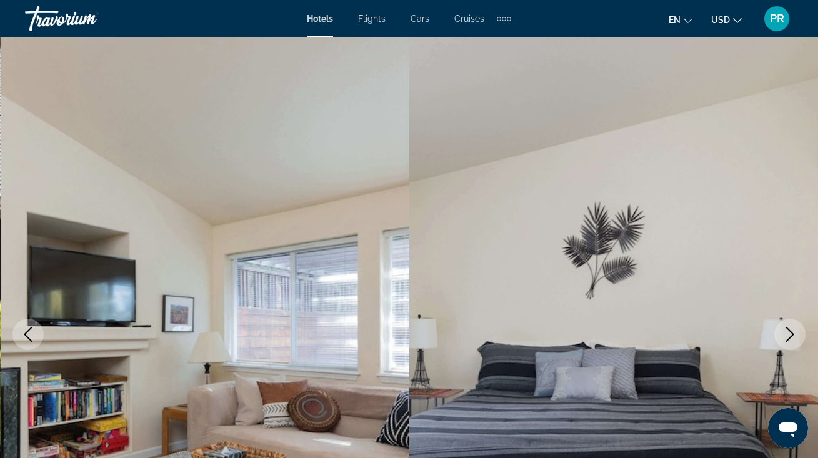
click at [782, 337] on icon "Next image" at bounding box center [789, 334] width 15 height 15
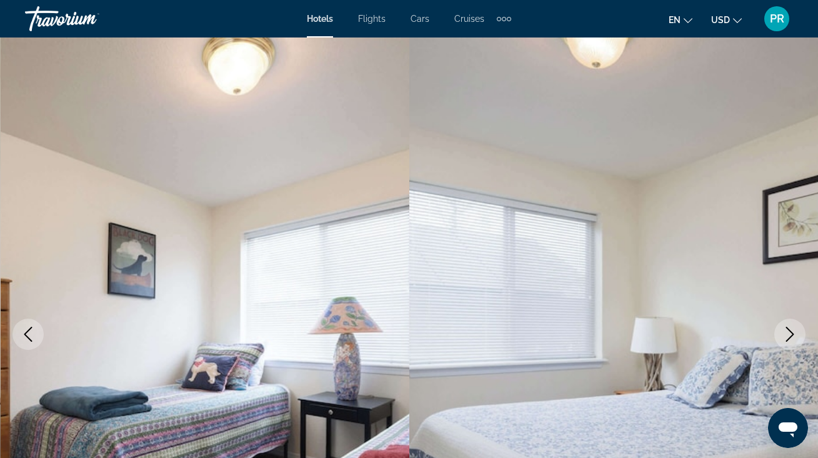
click at [782, 337] on icon "Next image" at bounding box center [789, 334] width 15 height 15
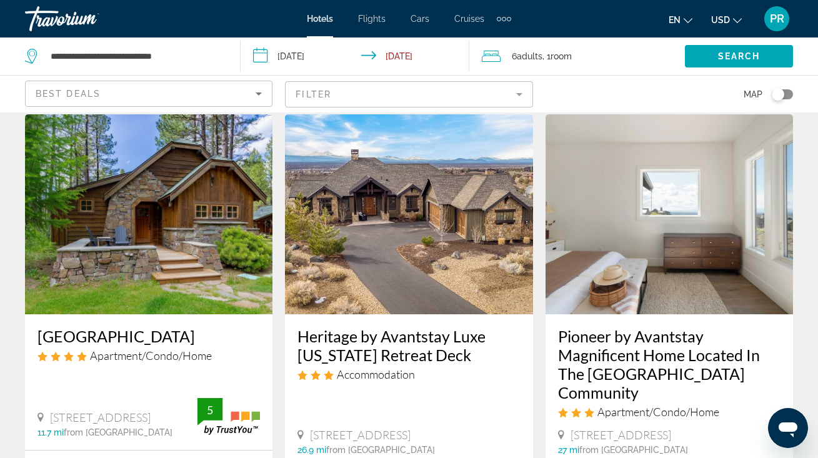
scroll to position [526, 0]
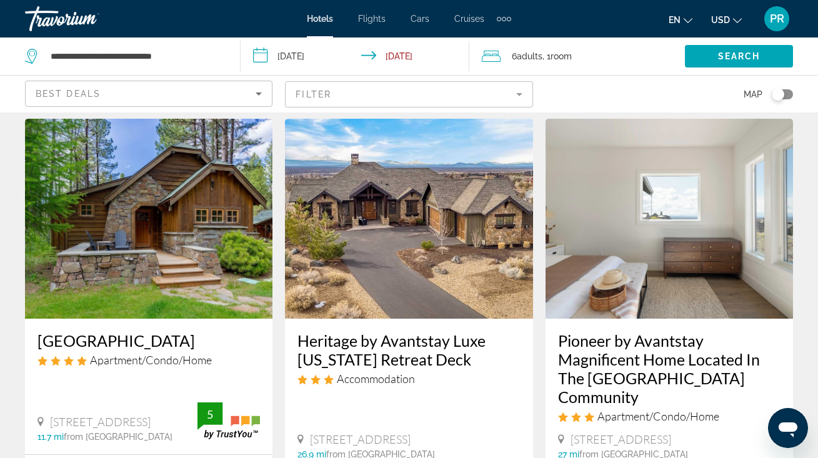
click at [137, 207] on img "Main content" at bounding box center [148, 219] width 247 height 200
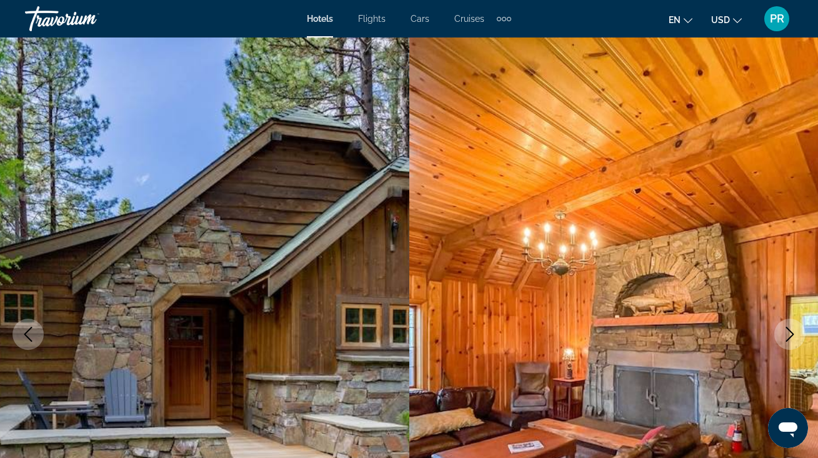
click at [790, 332] on icon "Next image" at bounding box center [789, 334] width 15 height 15
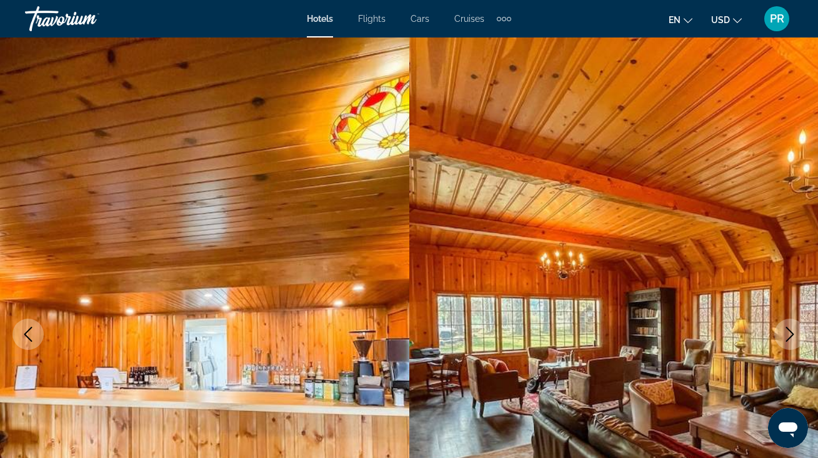
click at [789, 332] on icon "Next image" at bounding box center [789, 334] width 15 height 15
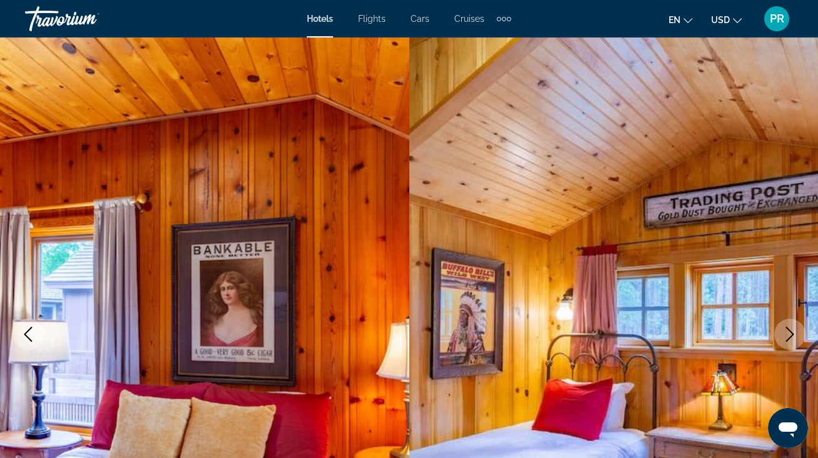
click at [789, 332] on icon "Next image" at bounding box center [789, 334] width 15 height 15
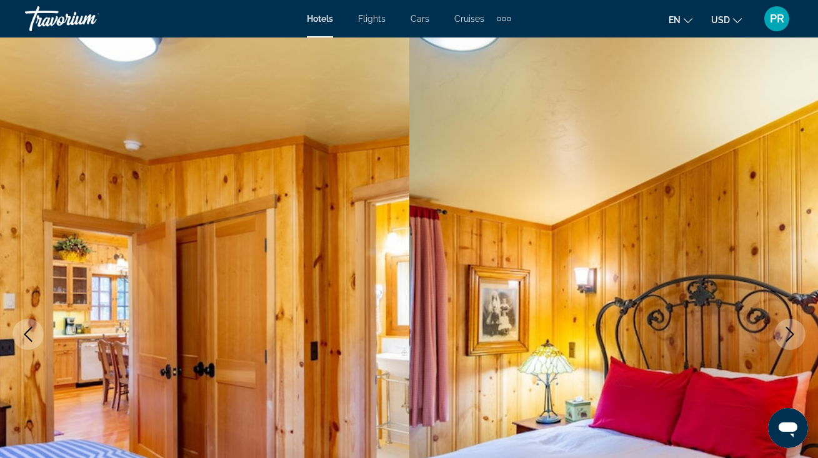
click at [380, 244] on img "Main content" at bounding box center [204, 334] width 409 height 594
click at [789, 329] on icon "Next image" at bounding box center [789, 334] width 15 height 15
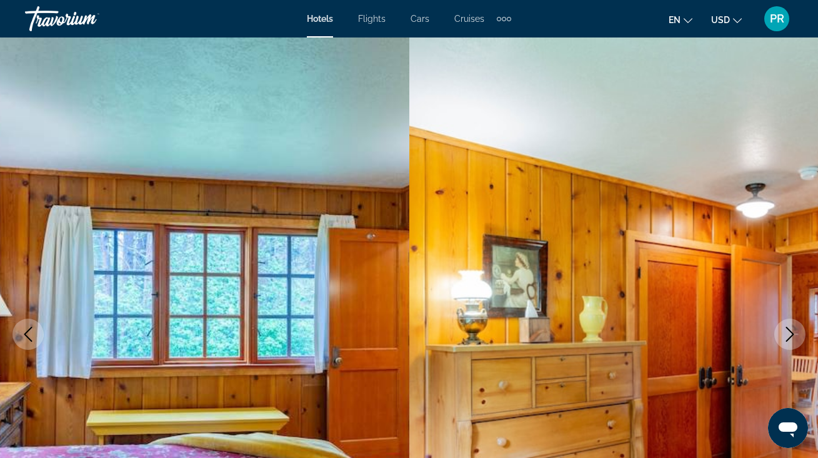
click at [789, 329] on icon "Next image" at bounding box center [789, 334] width 15 height 15
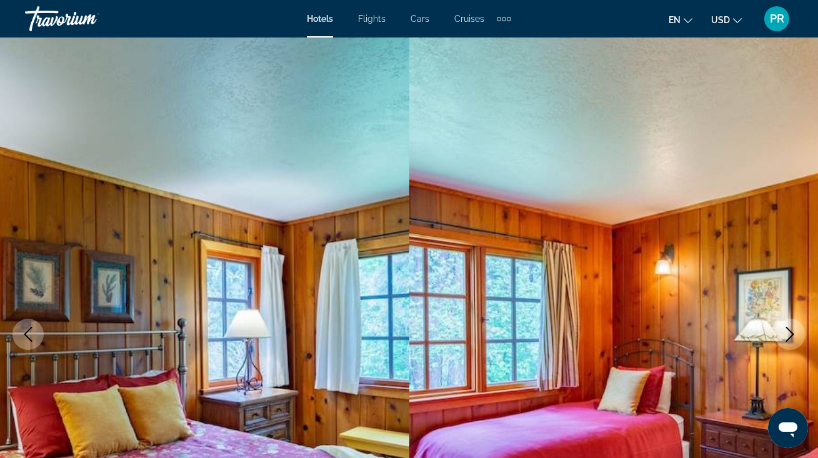
click at [789, 329] on icon "Next image" at bounding box center [789, 334] width 15 height 15
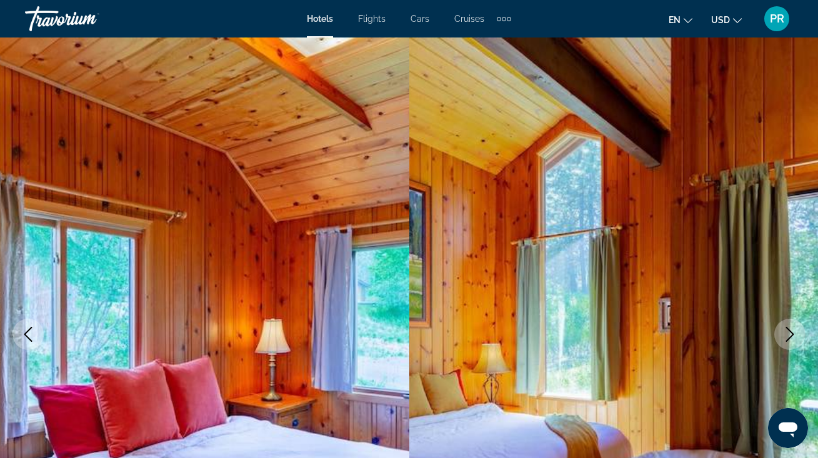
click at [789, 328] on icon "Next image" at bounding box center [789, 334] width 15 height 15
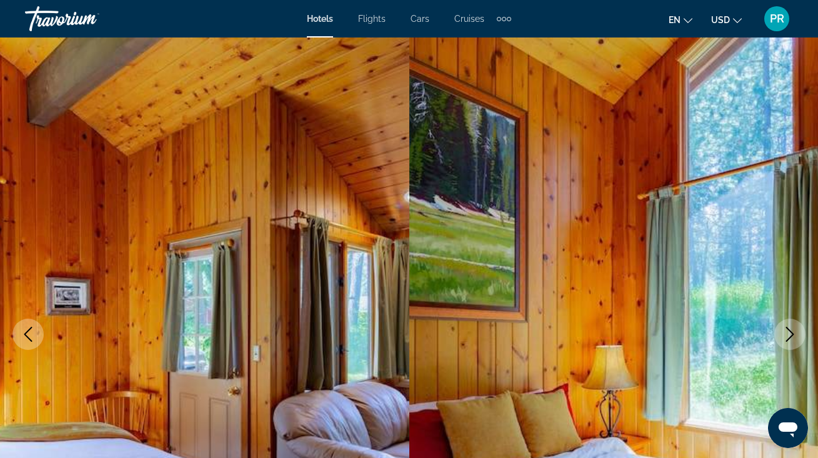
click at [789, 328] on icon "Next image" at bounding box center [789, 334] width 15 height 15
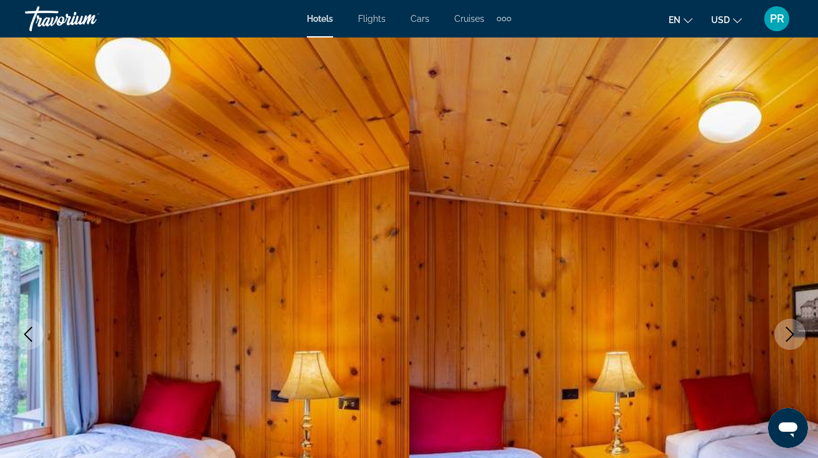
click at [789, 328] on icon "Next image" at bounding box center [789, 334] width 15 height 15
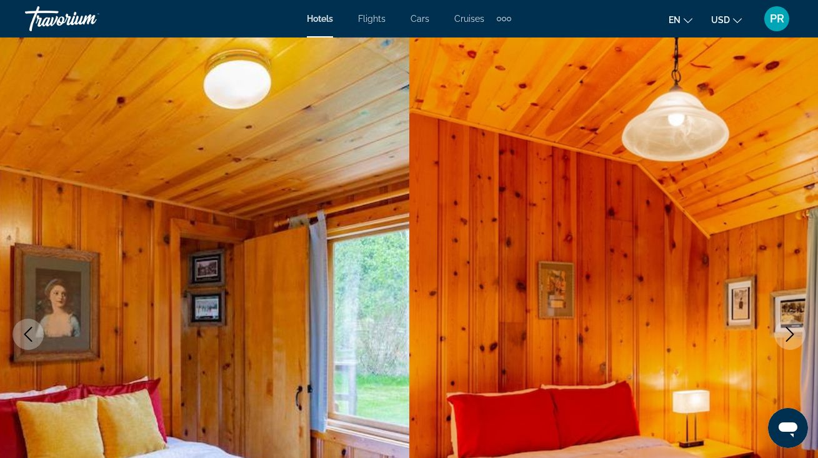
click at [789, 328] on icon "Next image" at bounding box center [789, 334] width 15 height 15
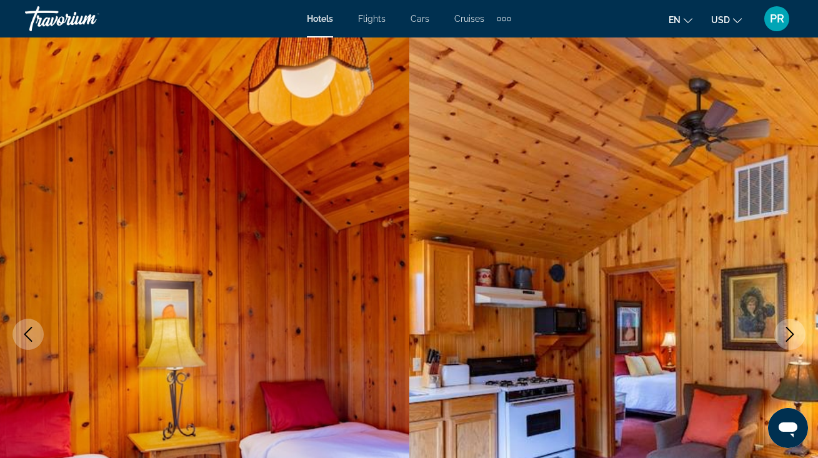
click at [789, 328] on icon "Next image" at bounding box center [789, 334] width 15 height 15
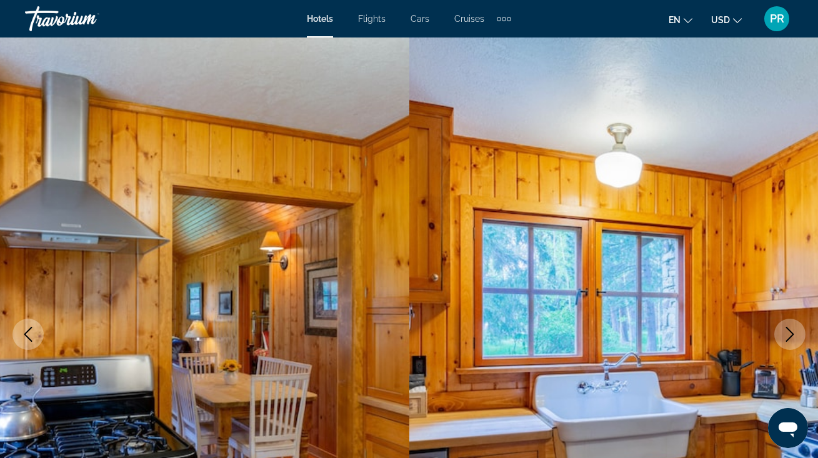
click at [789, 328] on icon "Next image" at bounding box center [789, 334] width 15 height 15
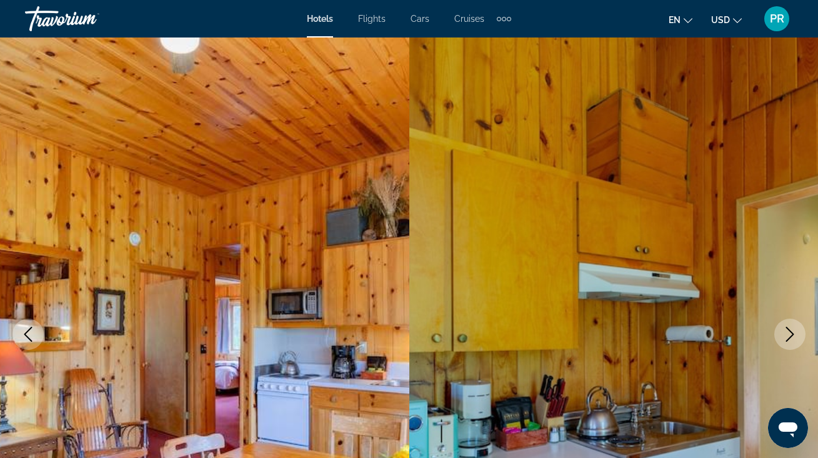
click at [789, 328] on icon "Next image" at bounding box center [789, 334] width 15 height 15
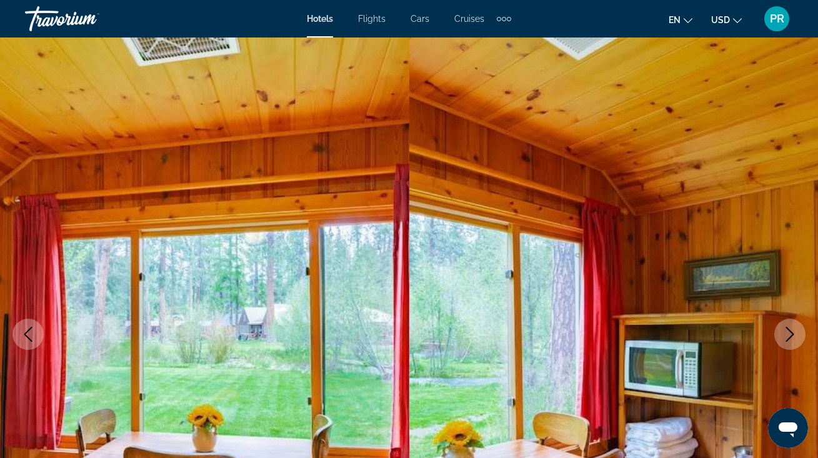
click at [792, 329] on icon "Next image" at bounding box center [789, 334] width 15 height 15
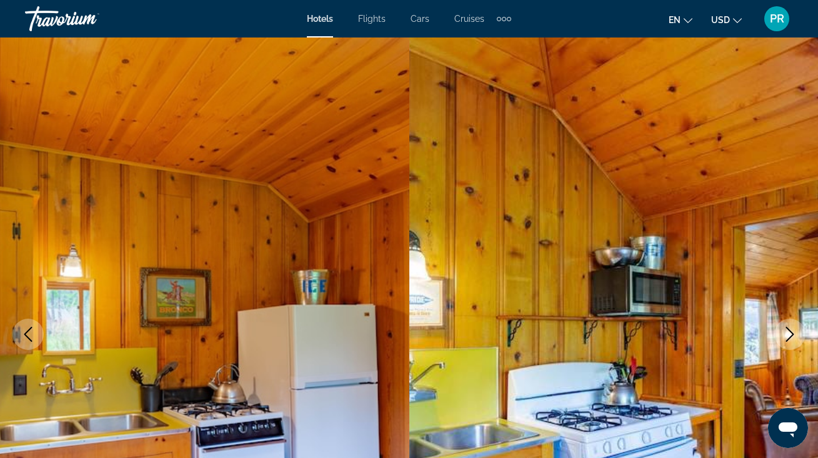
click at [792, 329] on icon "Next image" at bounding box center [789, 334] width 15 height 15
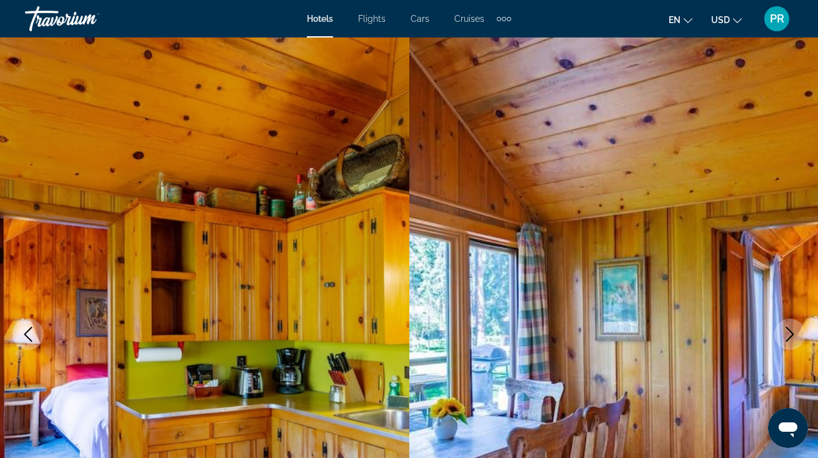
click at [792, 329] on icon "Next image" at bounding box center [789, 334] width 15 height 15
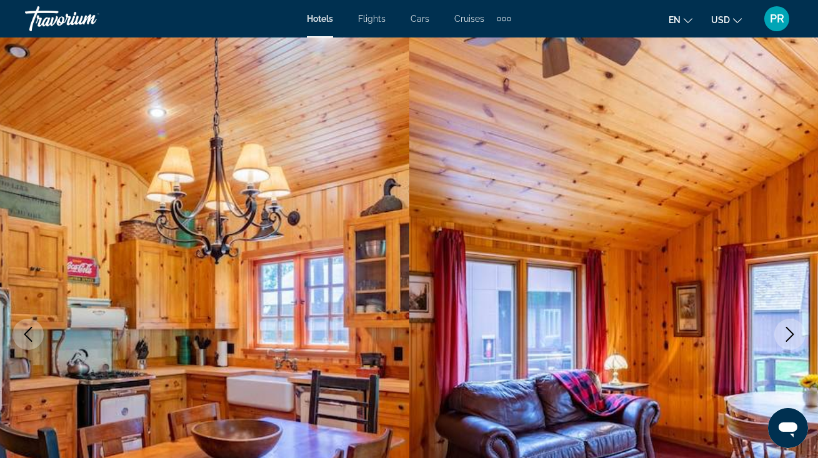
click at [792, 329] on icon "Next image" at bounding box center [789, 334] width 15 height 15
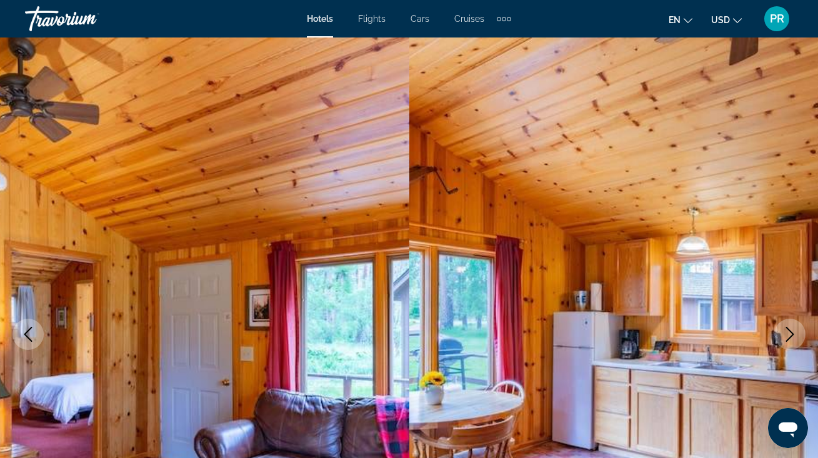
click at [792, 329] on icon "Next image" at bounding box center [789, 334] width 15 height 15
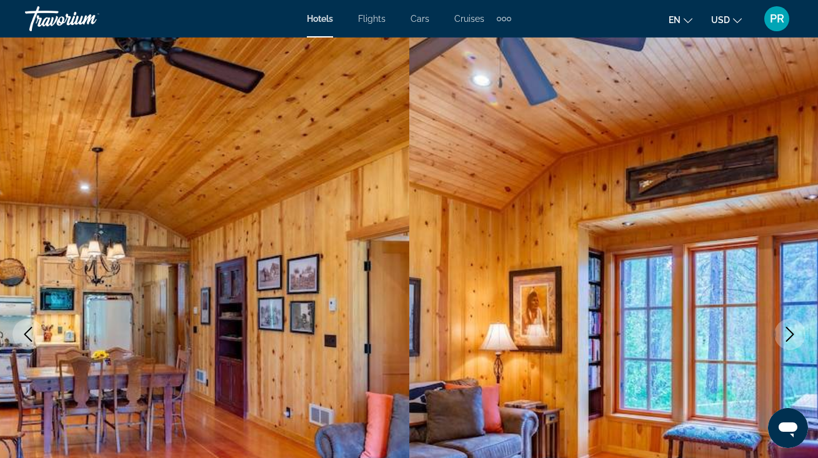
drag, startPoint x: 792, startPoint y: 329, endPoint x: 161, endPoint y: 270, distance: 634.4
click at [161, 270] on div "prev next Madras, OR, United States Lake Creek Lodge 5 Address 13375 Sw Forest …" at bounding box center [409, 334] width 818 height 594
click at [22, 336] on icon "Previous image" at bounding box center [28, 334] width 15 height 15
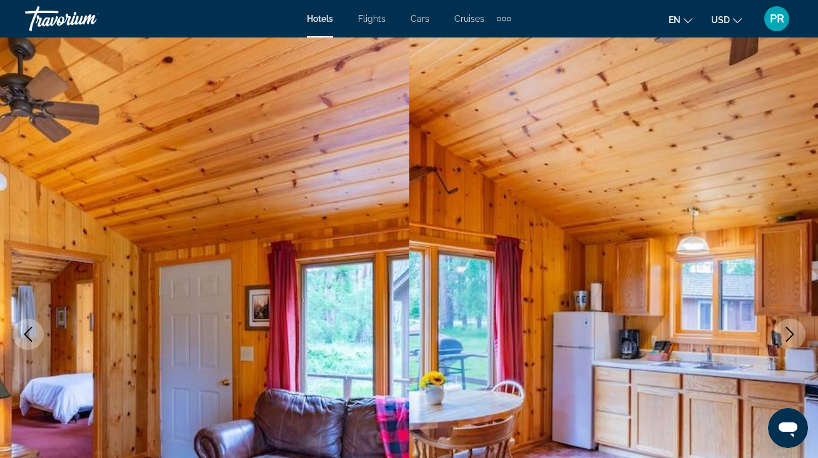
click at [728, 330] on img "Main content" at bounding box center [613, 334] width 409 height 594
click at [781, 333] on button "Next image" at bounding box center [789, 334] width 31 height 31
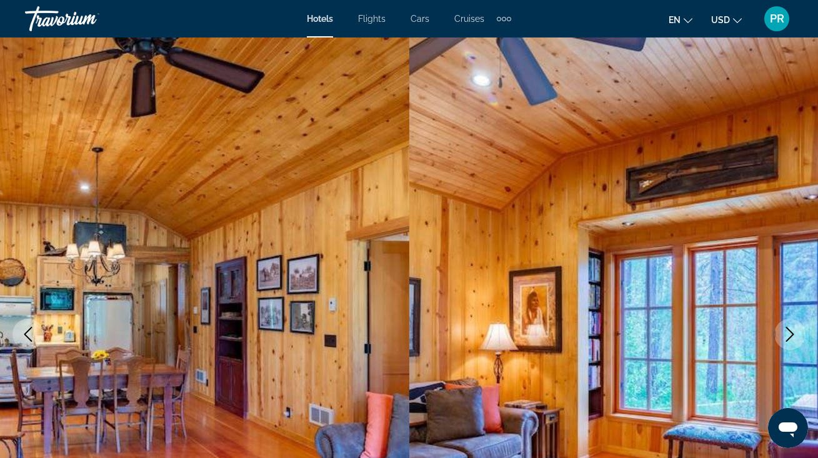
click at [781, 332] on button "Next image" at bounding box center [789, 334] width 31 height 31
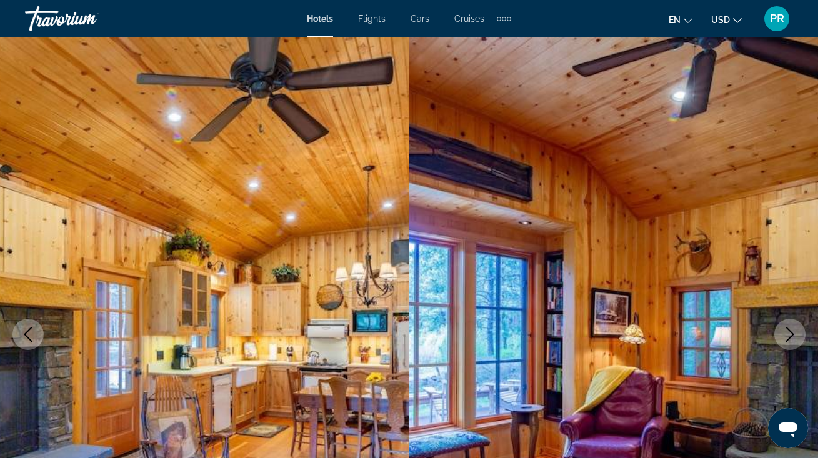
click at [781, 332] on button "Next image" at bounding box center [789, 334] width 31 height 31
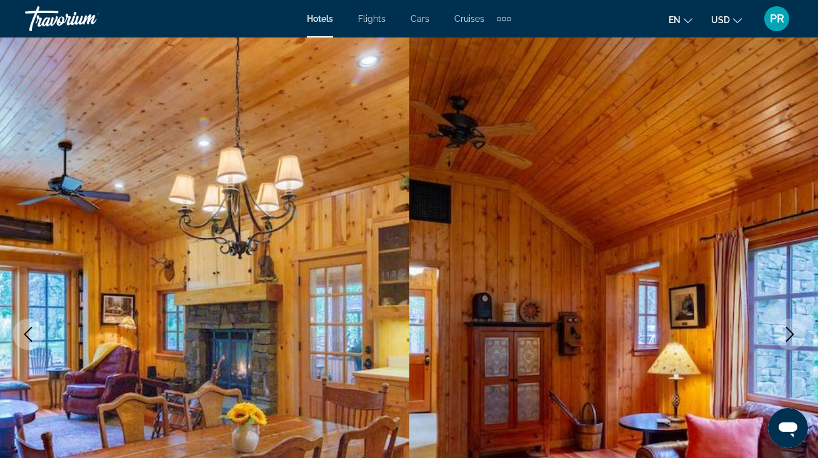
click at [781, 332] on button "Next image" at bounding box center [789, 334] width 31 height 31
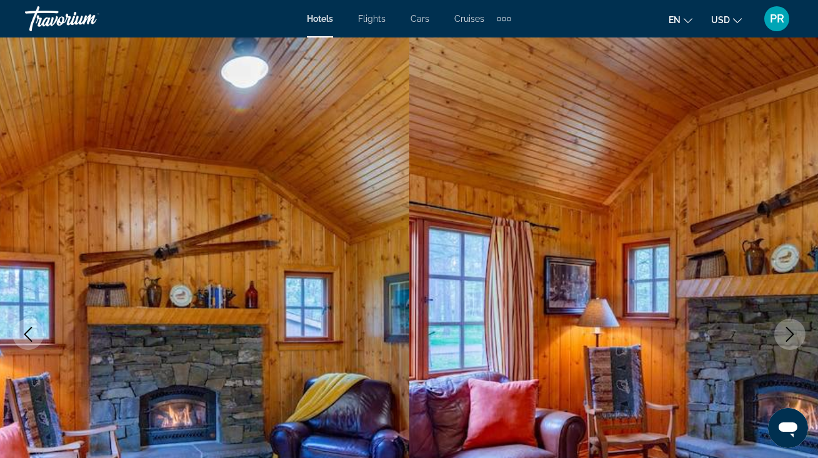
click at [781, 332] on button "Next image" at bounding box center [789, 334] width 31 height 31
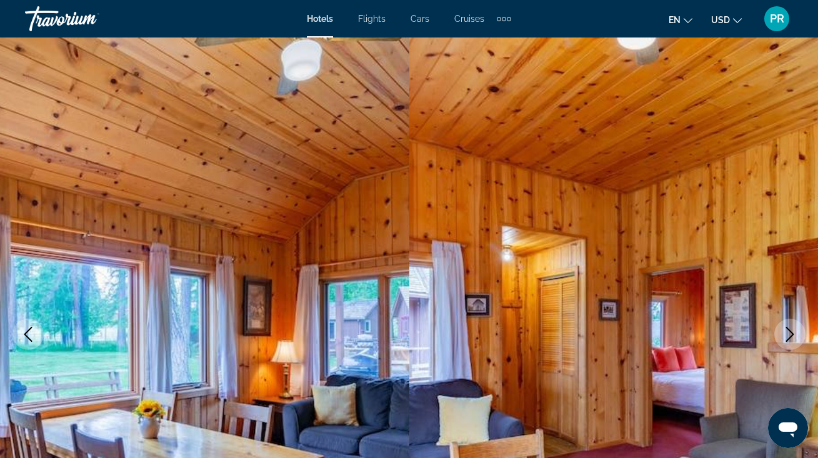
click at [781, 332] on button "Next image" at bounding box center [789, 334] width 31 height 31
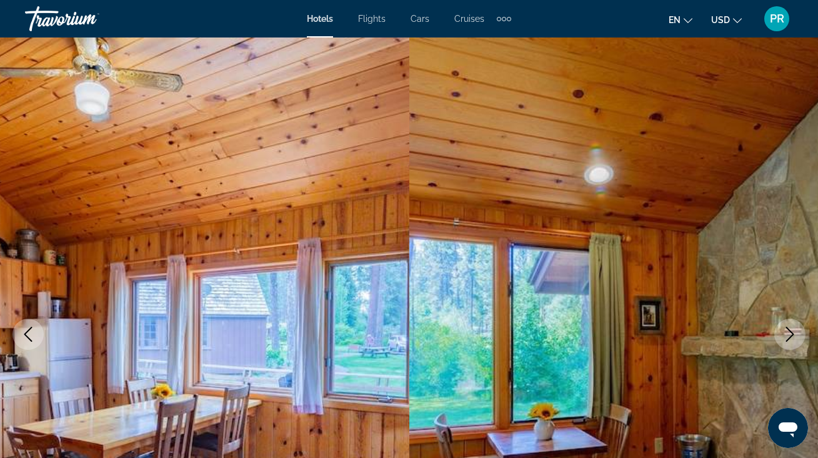
click at [781, 332] on button "Next image" at bounding box center [789, 334] width 31 height 31
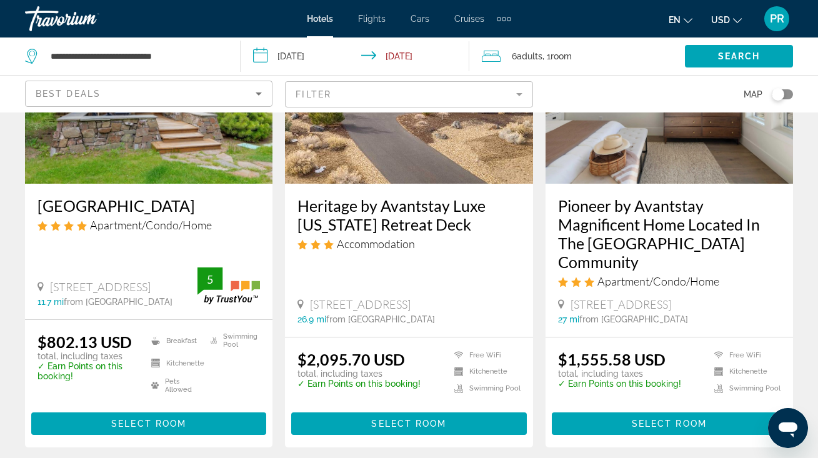
scroll to position [660, 0]
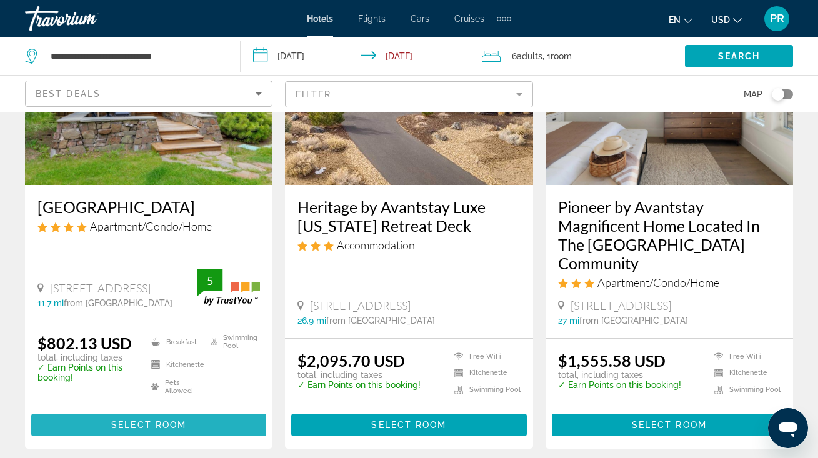
click at [136, 420] on span "Select Room" at bounding box center [148, 425] width 75 height 10
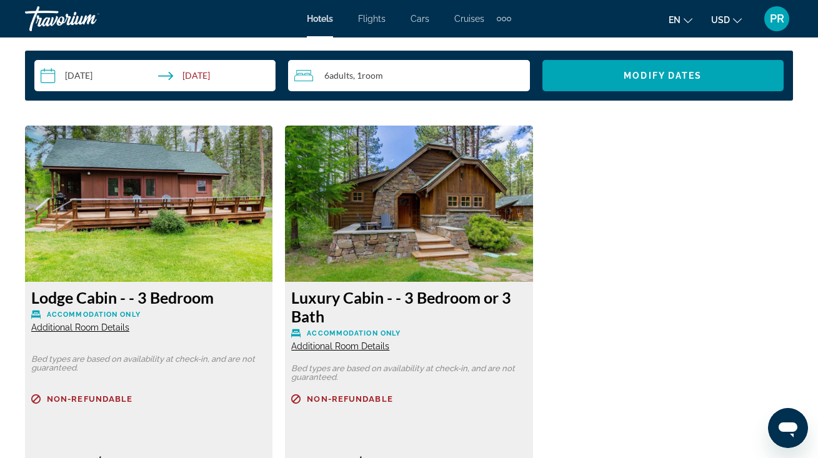
scroll to position [1822, 0]
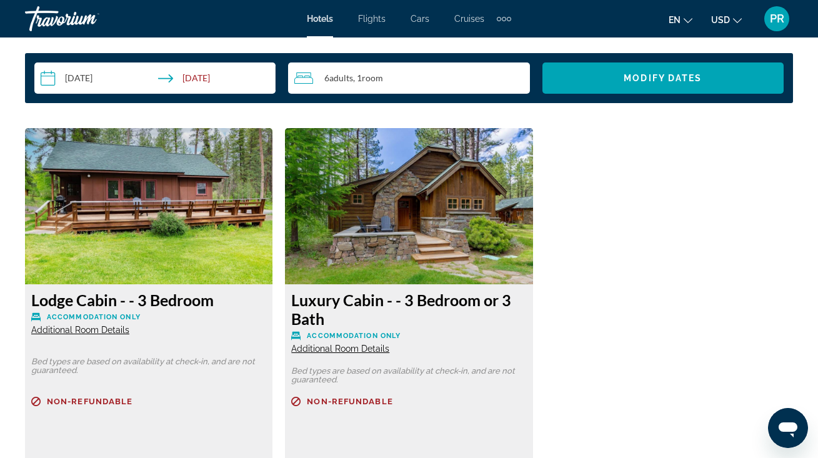
click at [184, 256] on img "Main content" at bounding box center [148, 206] width 247 height 156
click at [171, 234] on img "Main content" at bounding box center [148, 206] width 247 height 156
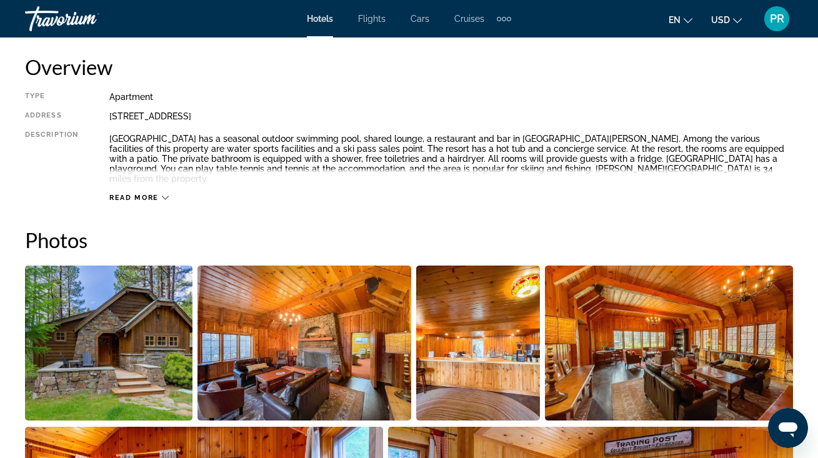
scroll to position [638, 0]
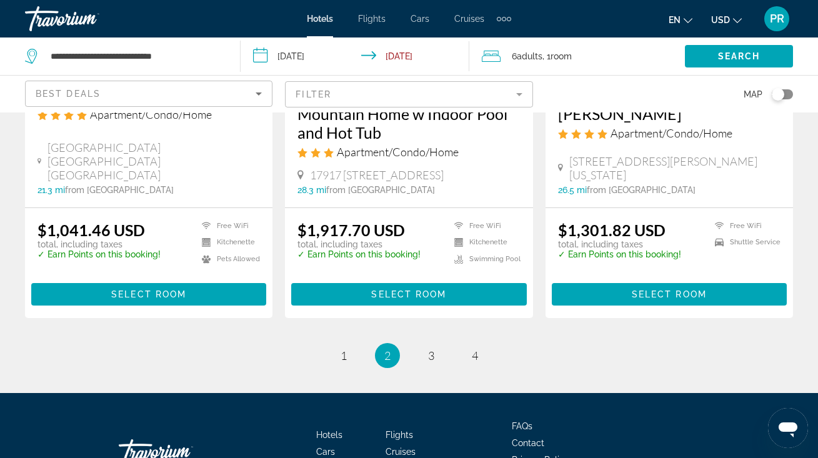
scroll to position [1748, 0]
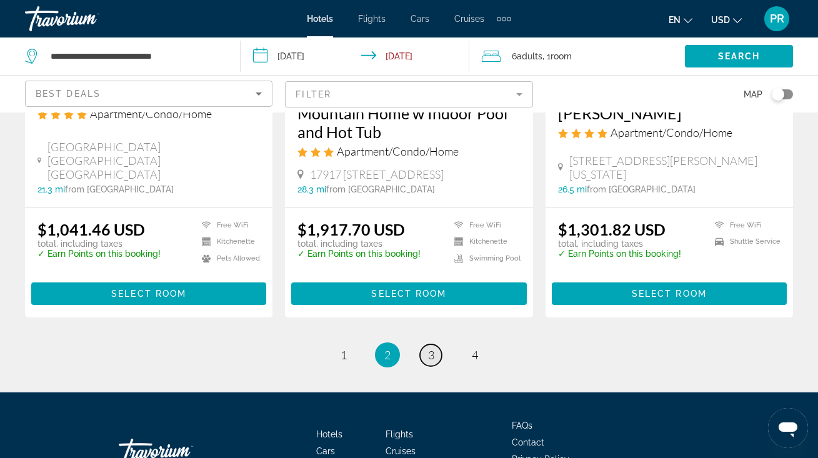
click at [430, 348] on span "3" at bounding box center [431, 355] width 6 height 14
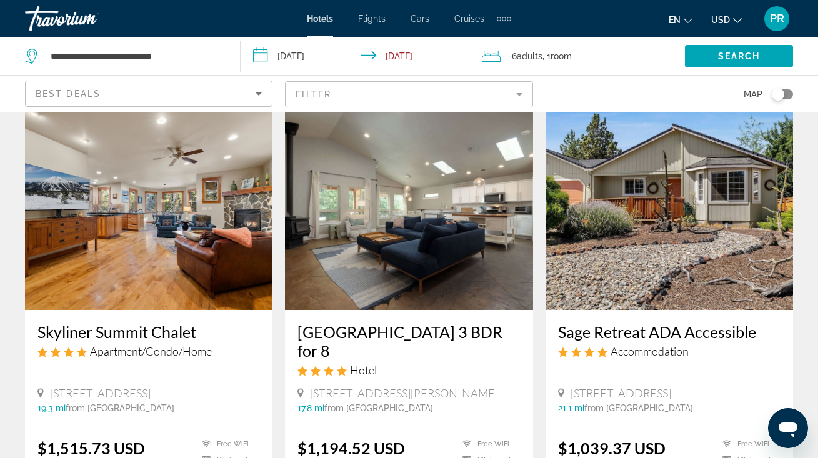
scroll to position [1512, 0]
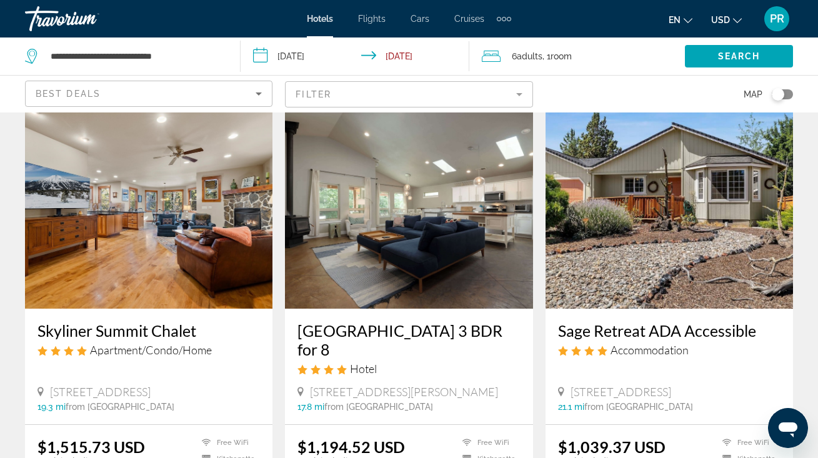
click at [615, 202] on img "Main content" at bounding box center [668, 209] width 247 height 200
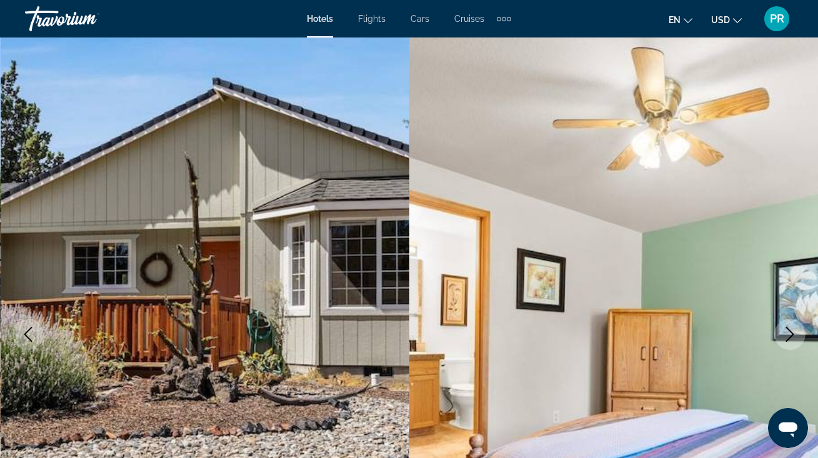
click at [726, 293] on img "Main content" at bounding box center [613, 334] width 409 height 594
click at [784, 331] on icon "Next image" at bounding box center [789, 334] width 15 height 15
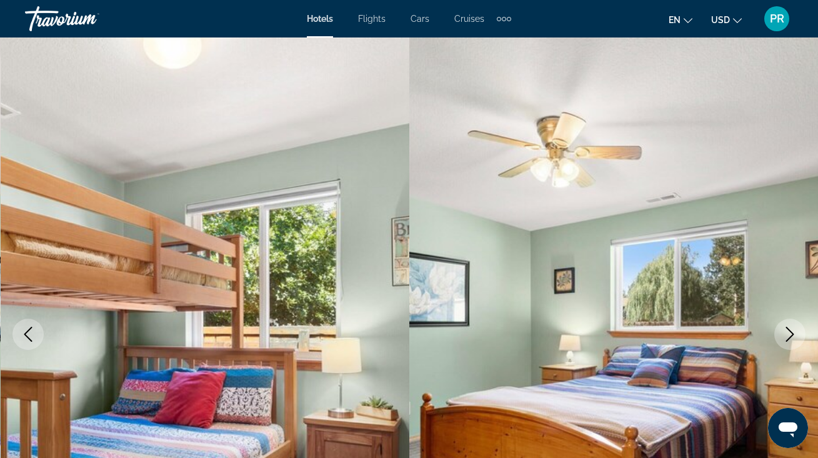
click at [784, 331] on icon "Next image" at bounding box center [789, 334] width 15 height 15
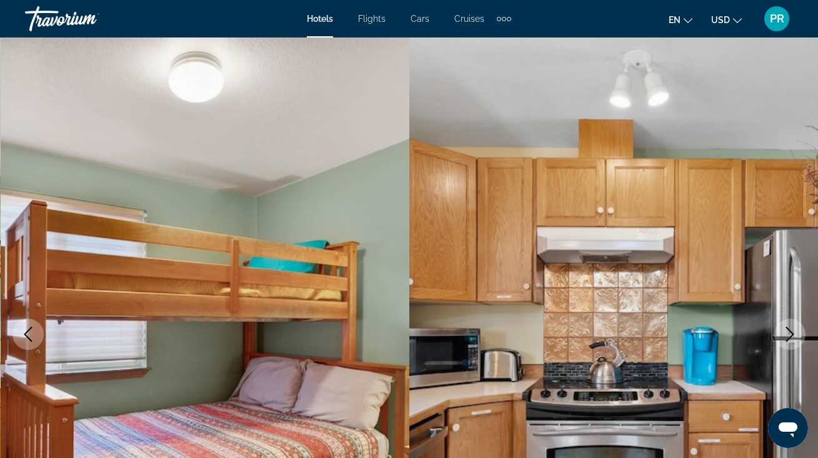
click at [784, 331] on icon "Next image" at bounding box center [789, 334] width 15 height 15
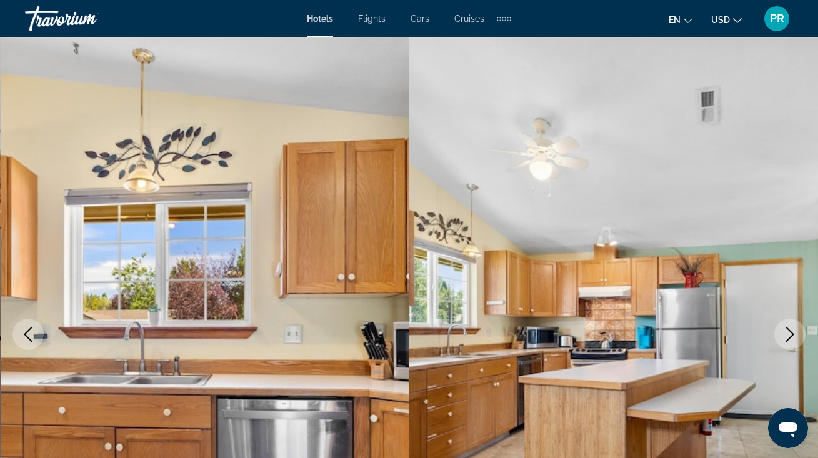
click at [784, 331] on icon "Next image" at bounding box center [789, 334] width 15 height 15
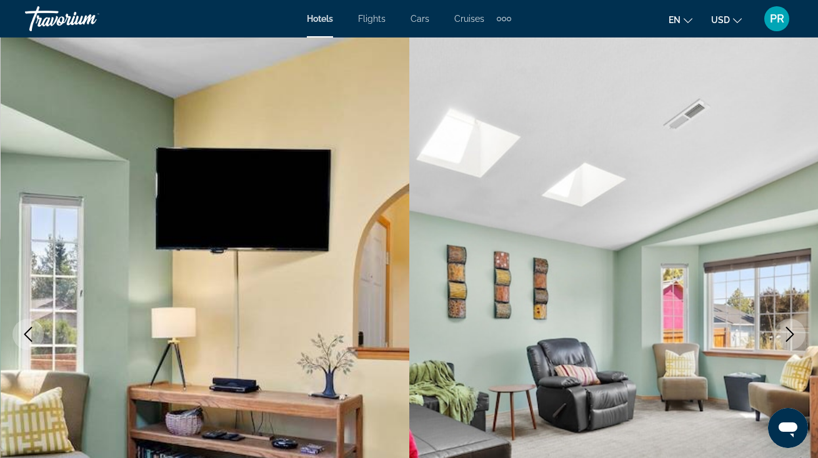
click at [784, 331] on icon "Next image" at bounding box center [789, 334] width 15 height 15
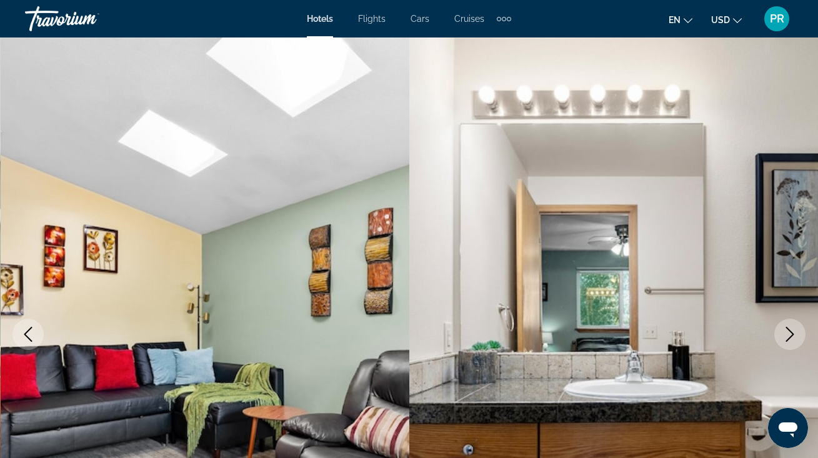
click at [784, 331] on icon "Next image" at bounding box center [789, 334] width 15 height 15
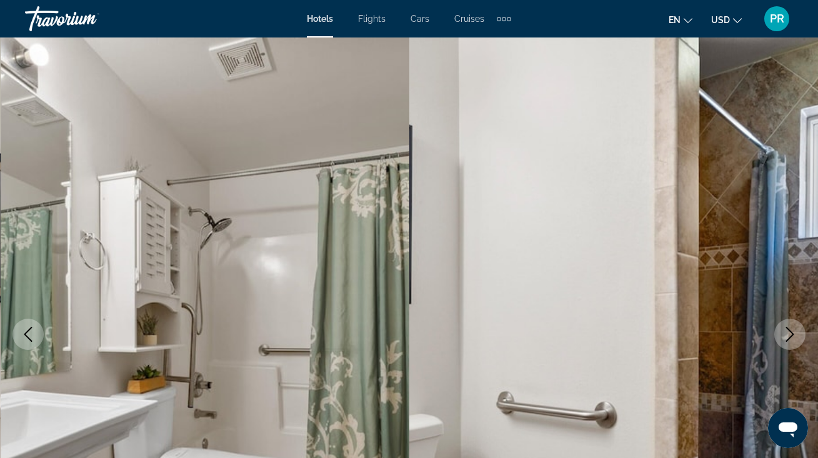
click at [784, 331] on icon "Next image" at bounding box center [789, 334] width 15 height 15
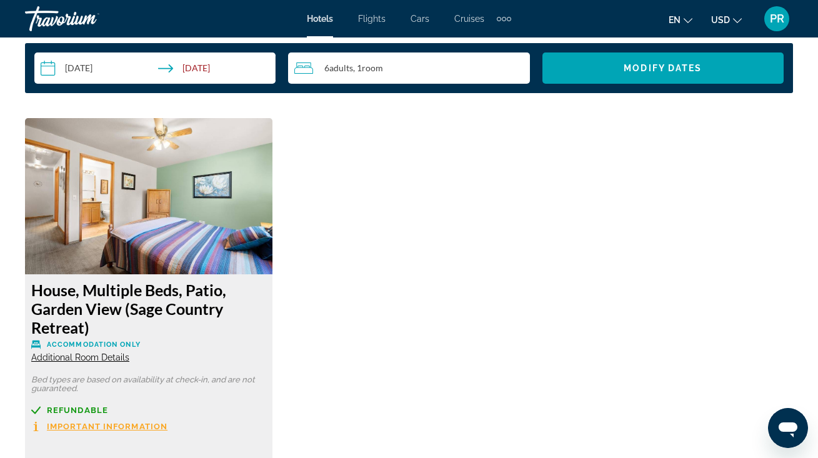
scroll to position [1865, 0]
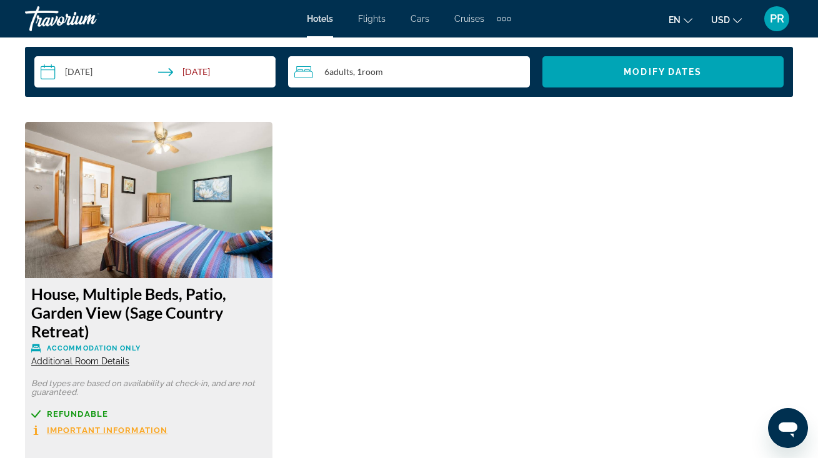
click at [106, 366] on div "House, Multiple Beds, Patio, Garden View (Sage Country Retreat) Accommodation O…" at bounding box center [148, 325] width 235 height 82
click at [107, 363] on span "Additional Room Details" at bounding box center [80, 361] width 98 height 10
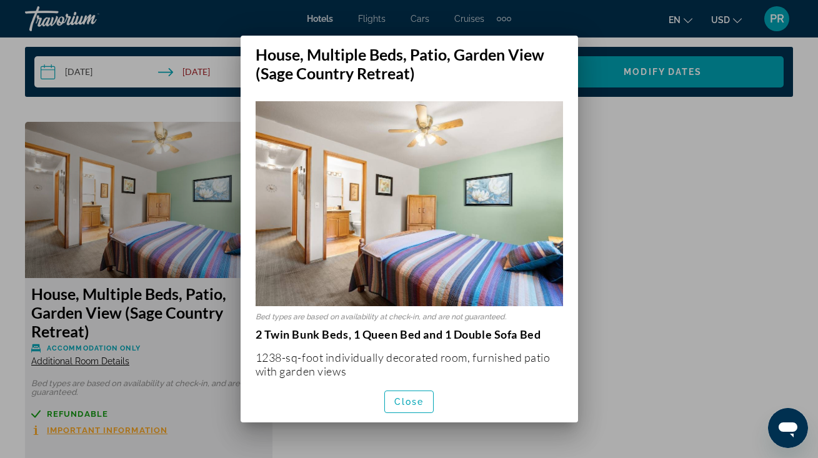
click at [645, 207] on div at bounding box center [409, 229] width 818 height 458
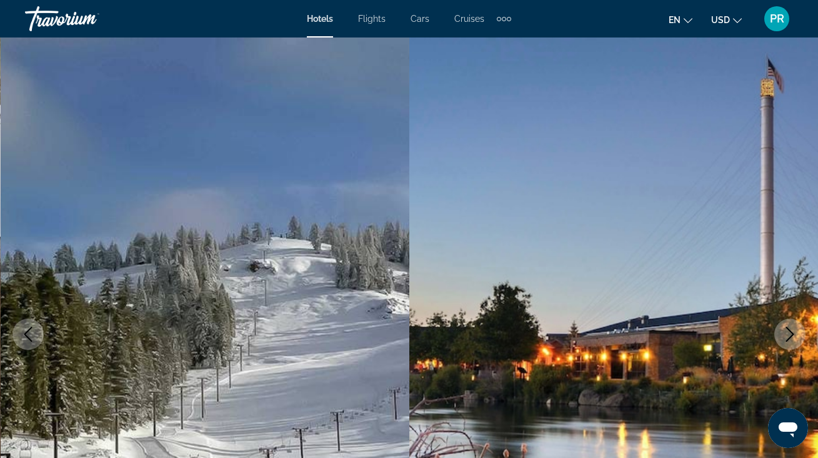
scroll to position [1865, 0]
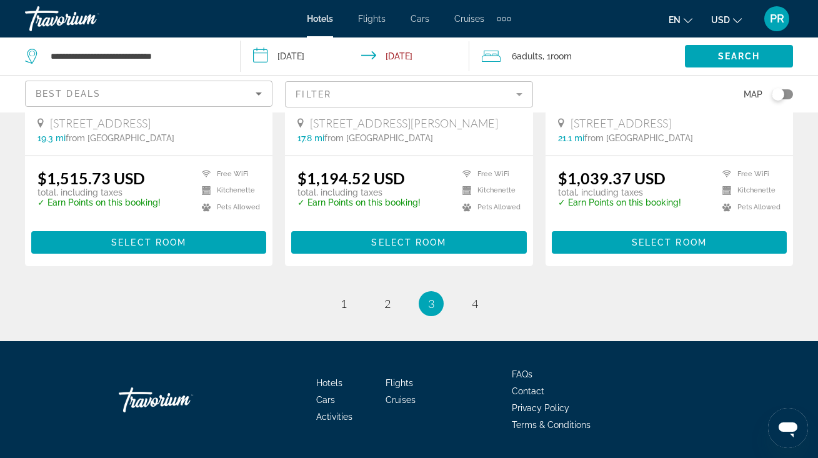
scroll to position [1780, 0]
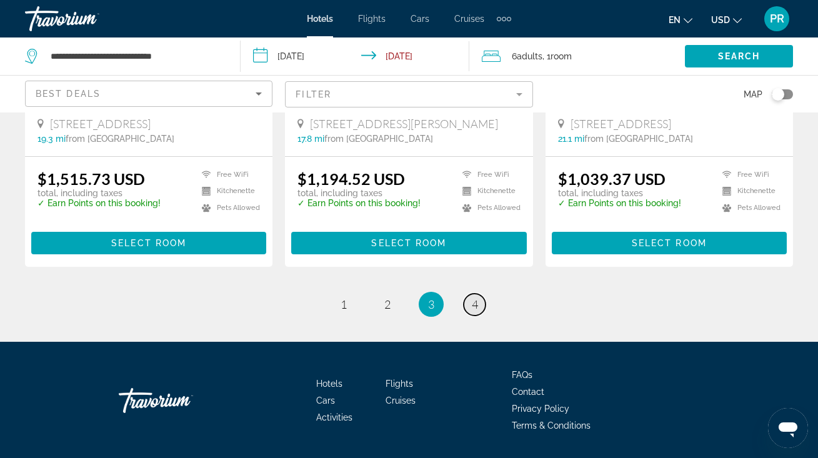
click at [472, 297] on span "4" at bounding box center [475, 304] width 6 height 14
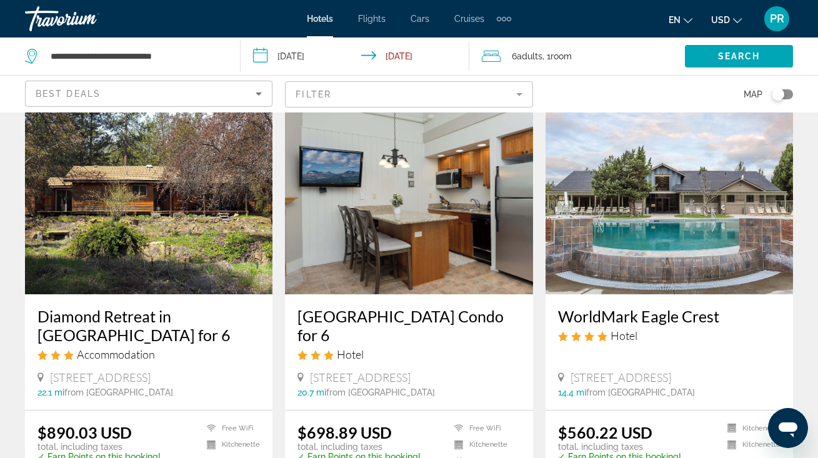
scroll to position [526, 0]
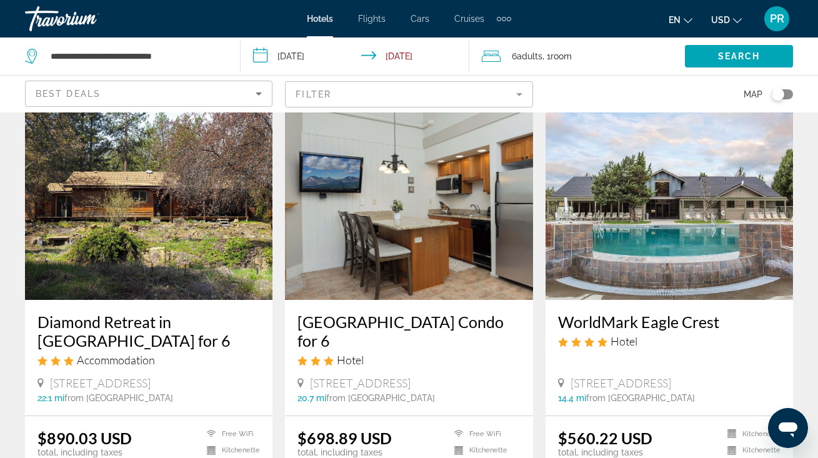
click at [661, 251] on img "Main content" at bounding box center [668, 200] width 247 height 200
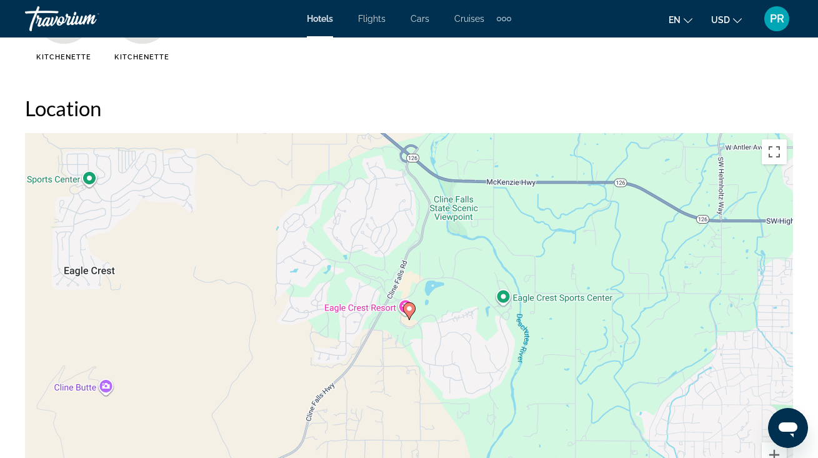
scroll to position [1201, 0]
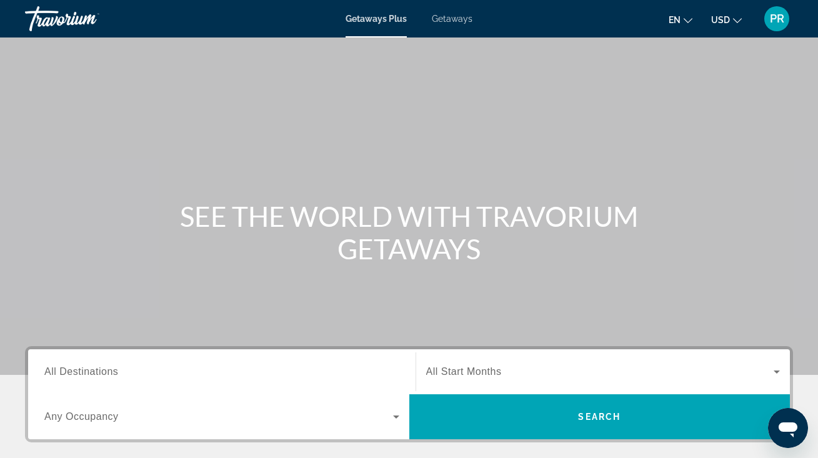
click at [82, 370] on span "All Destinations" at bounding box center [81, 371] width 74 height 11
click at [82, 370] on input "Destination All Destinations" at bounding box center [221, 372] width 355 height 15
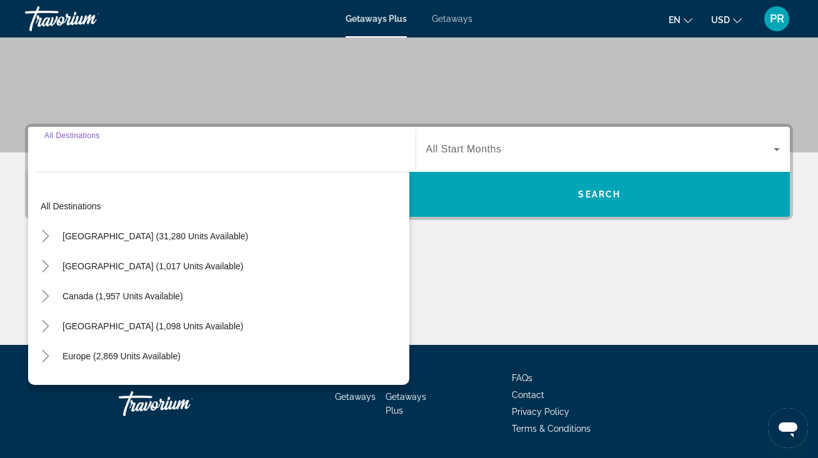
scroll to position [262, 0]
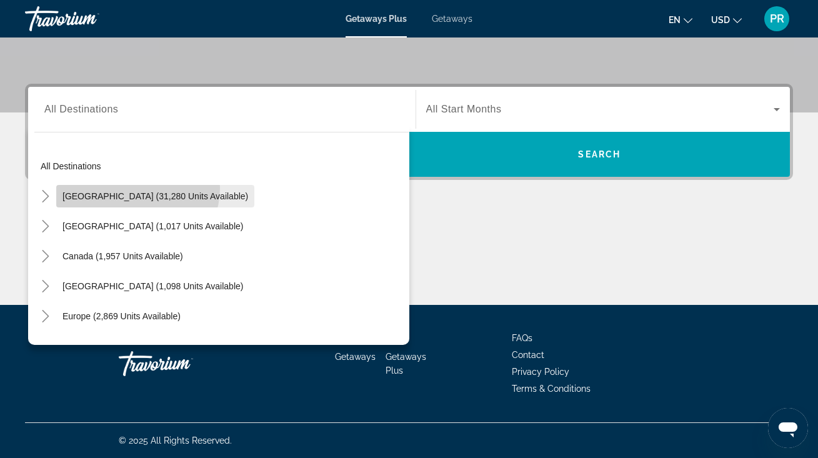
click at [137, 188] on span "Search widget" at bounding box center [155, 196] width 198 height 30
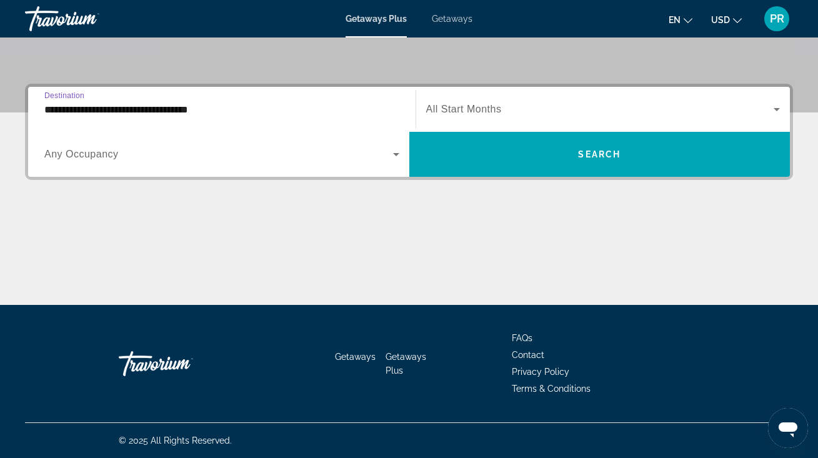
click at [153, 105] on input "**********" at bounding box center [221, 109] width 355 height 15
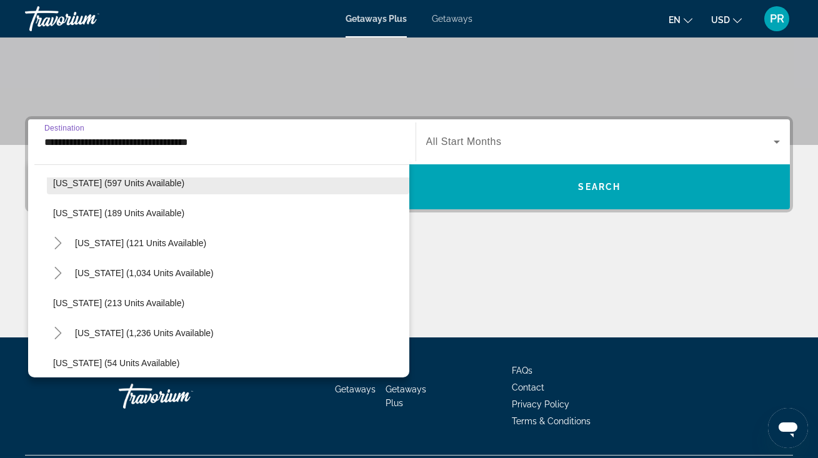
scroll to position [745, 0]
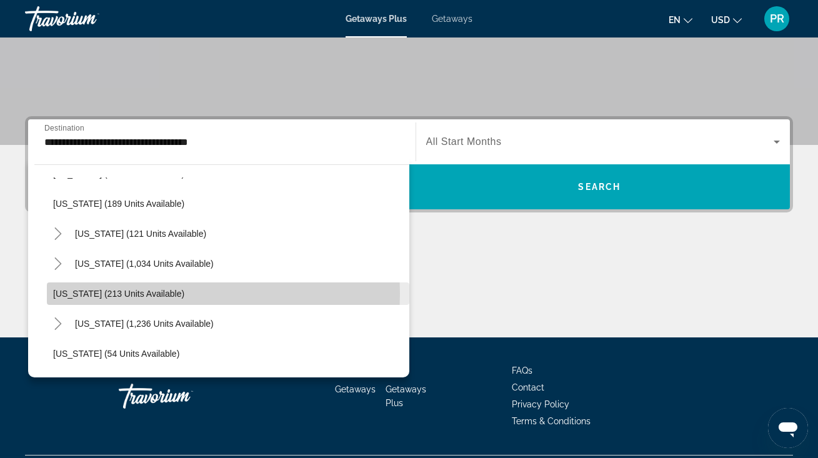
click at [127, 294] on span "Oregon (213 units available)" at bounding box center [118, 294] width 131 height 10
type input "**********"
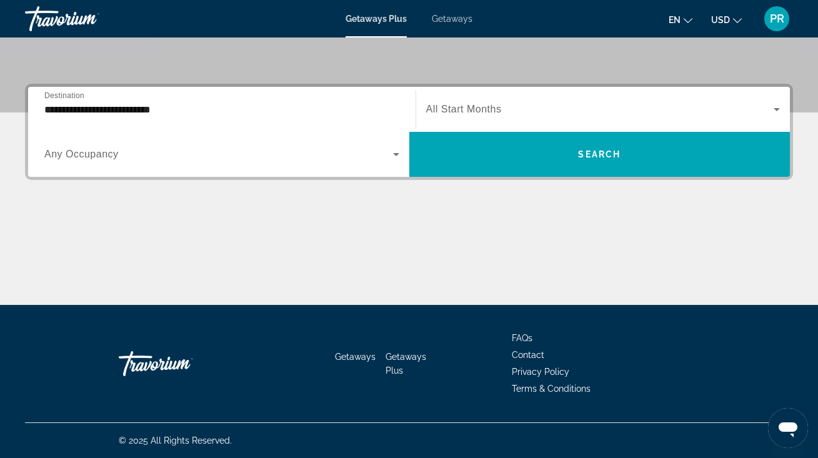
click at [464, 106] on span "All Start Months" at bounding box center [464, 109] width 76 height 11
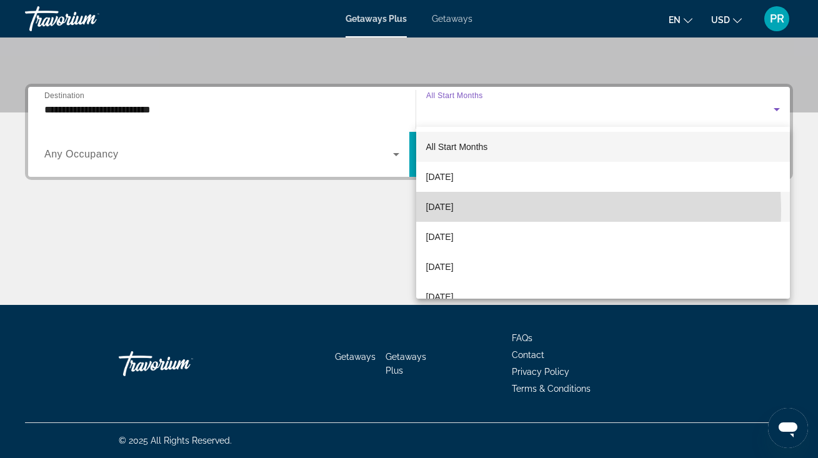
click at [454, 211] on span "November 2025" at bounding box center [439, 206] width 27 height 15
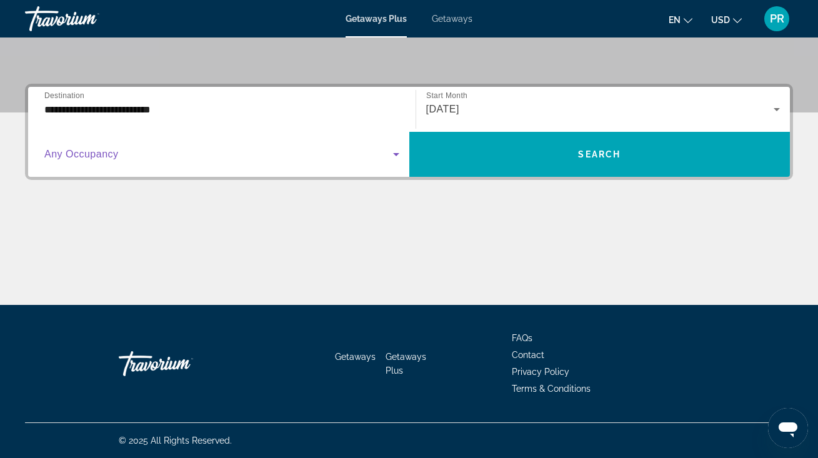
click at [395, 152] on icon "Search widget" at bounding box center [396, 154] width 15 height 15
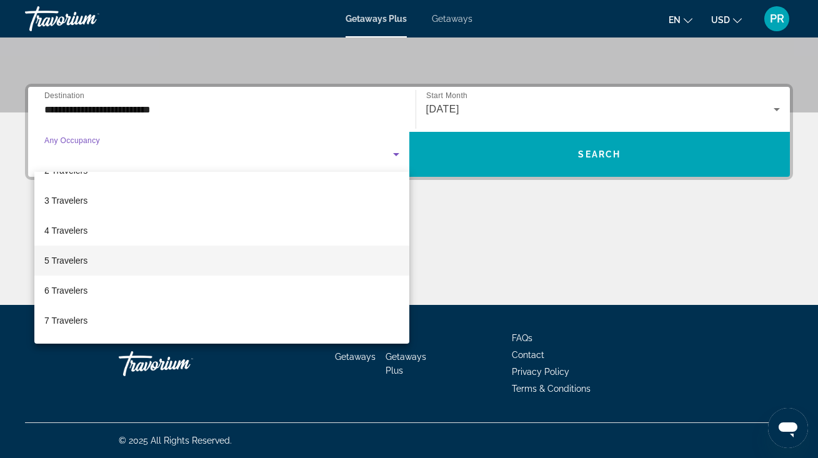
scroll to position [55, 0]
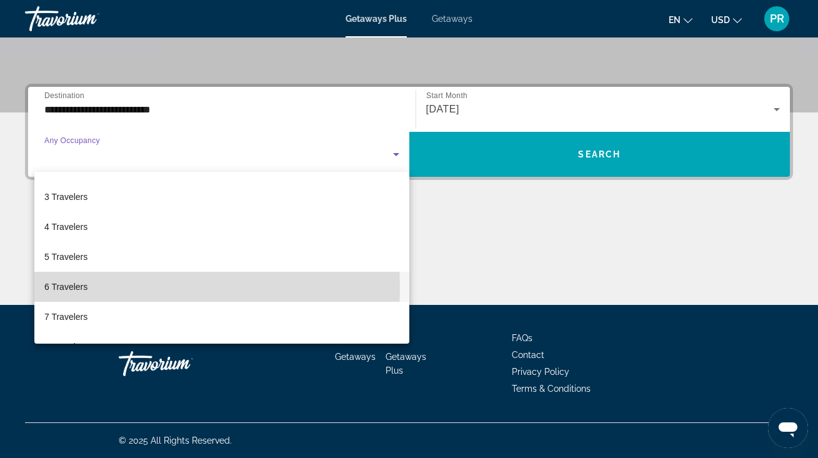
click at [84, 288] on span "6 Travelers" at bounding box center [65, 286] width 43 height 15
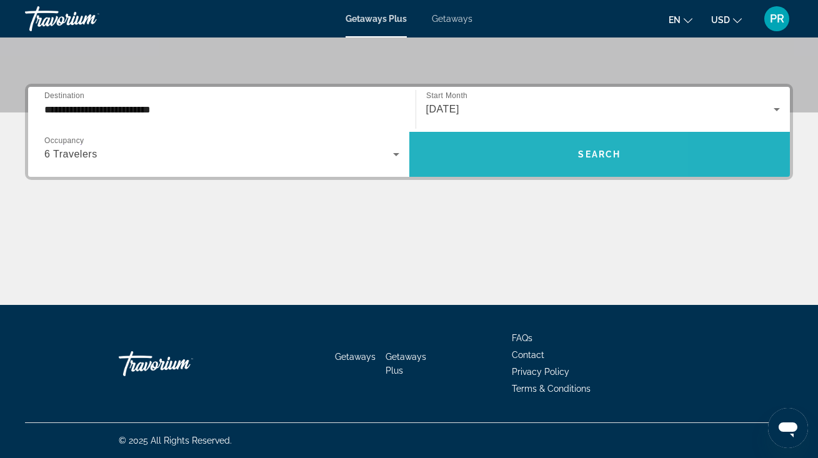
click at [501, 149] on span "Search widget" at bounding box center [599, 154] width 381 height 30
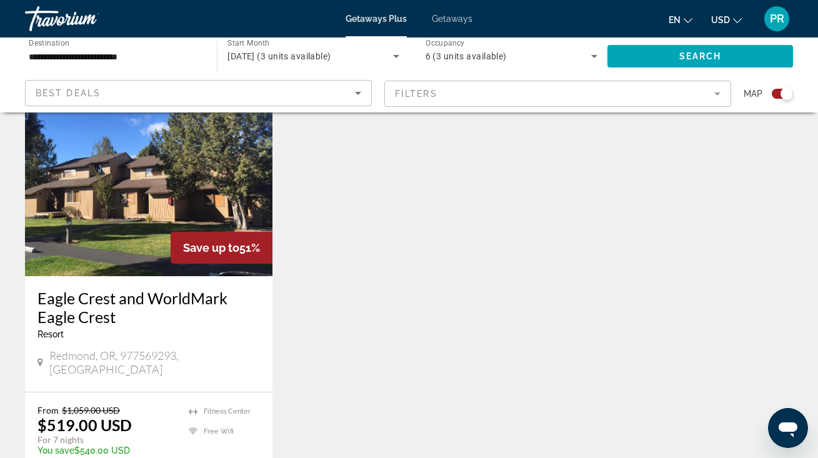
scroll to position [446, 0]
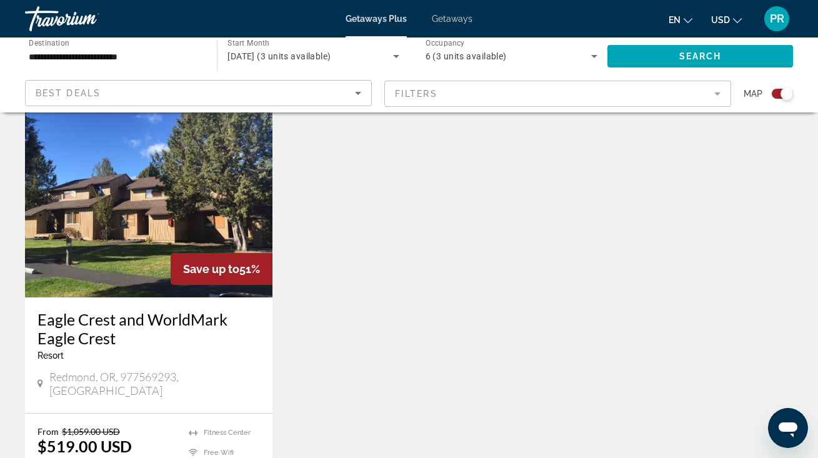
click at [161, 322] on h3 "Eagle Crest and WorldMark Eagle Crest" at bounding box center [148, 328] width 222 height 37
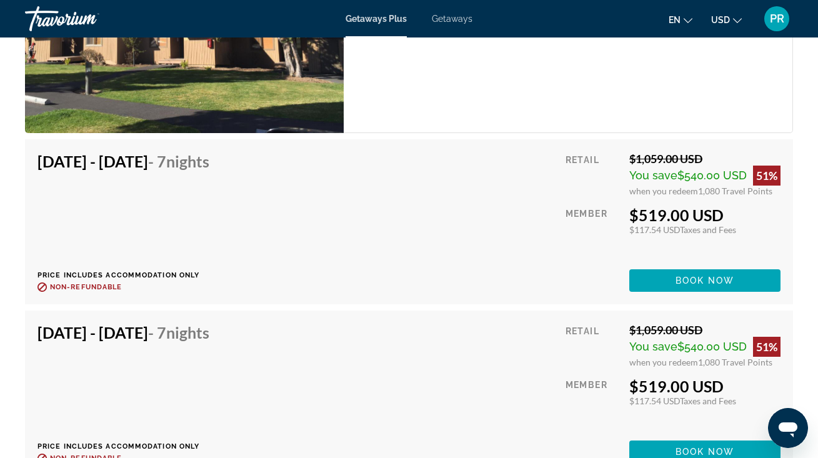
scroll to position [2364, 1]
